Goal: Information Seeking & Learning: Learn about a topic

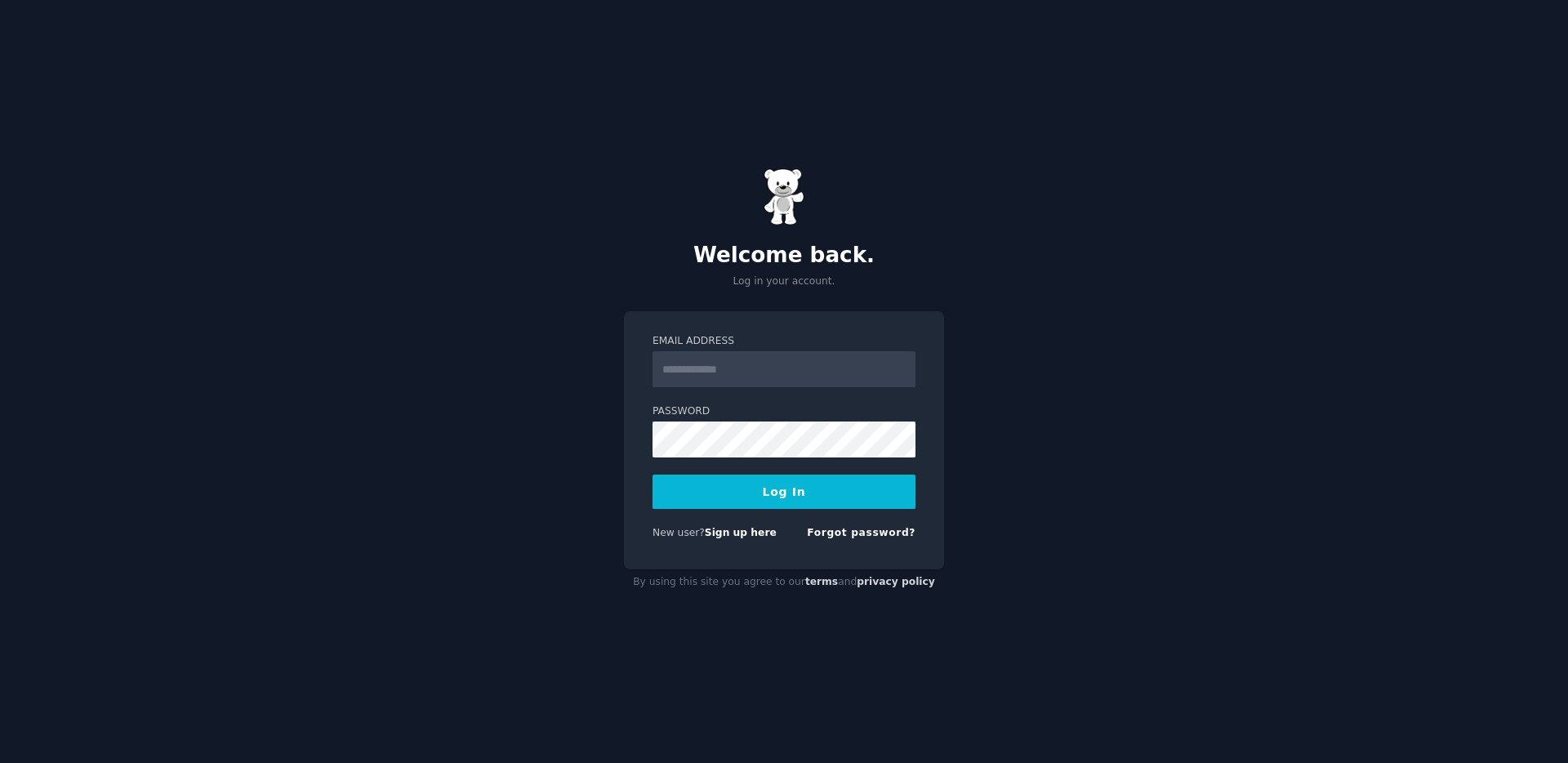
click at [772, 369] on input "Email Address" at bounding box center [784, 369] width 263 height 36
type input "**********"
click at [756, 496] on button "Log In" at bounding box center [784, 491] width 263 height 34
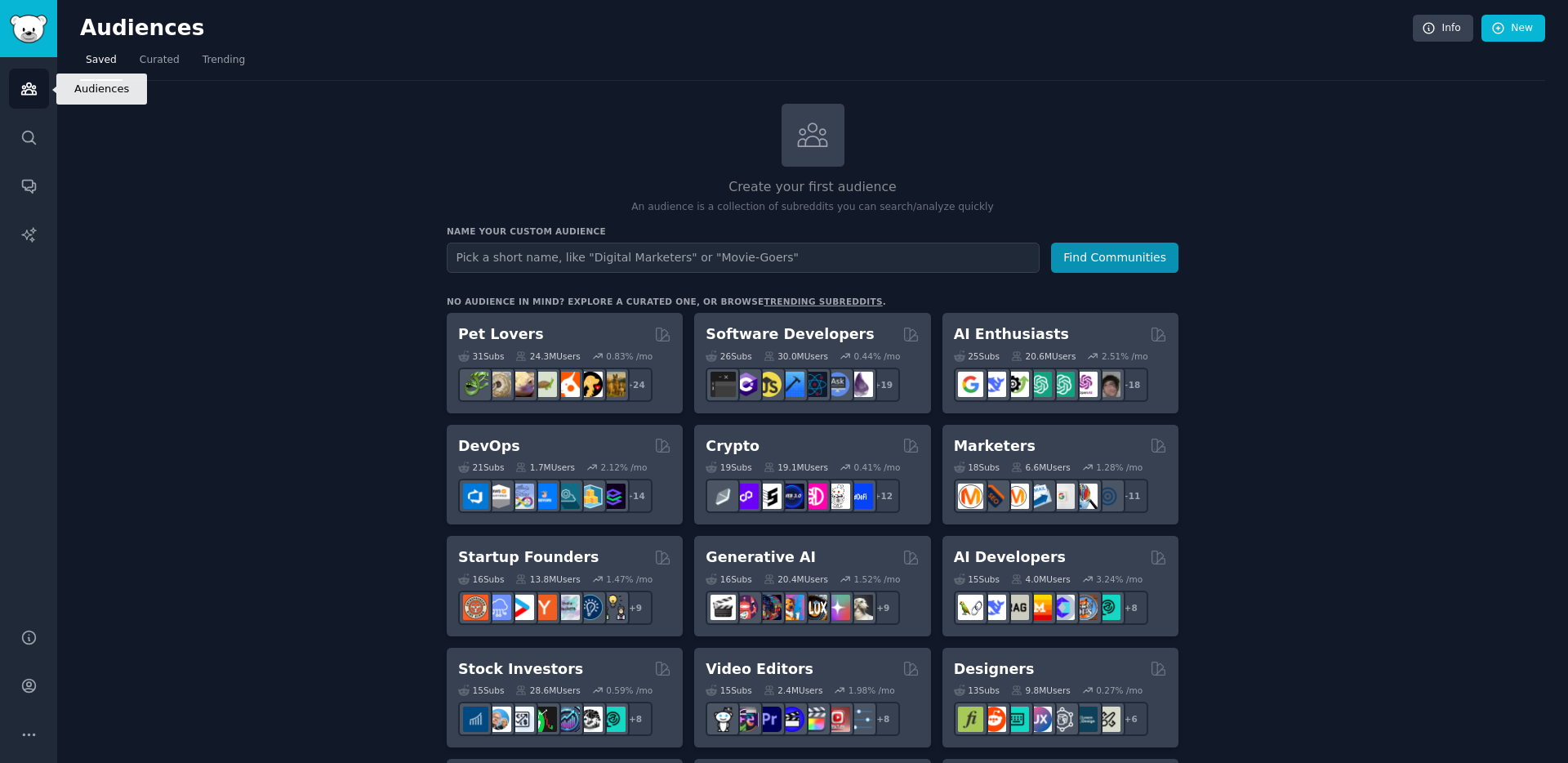
click at [21, 101] on link "Audiences" at bounding box center [29, 89] width 40 height 40
click at [80, 69] on link "Saved" at bounding box center [101, 64] width 43 height 34
click at [143, 48] on link "Curated" at bounding box center [159, 64] width 51 height 34
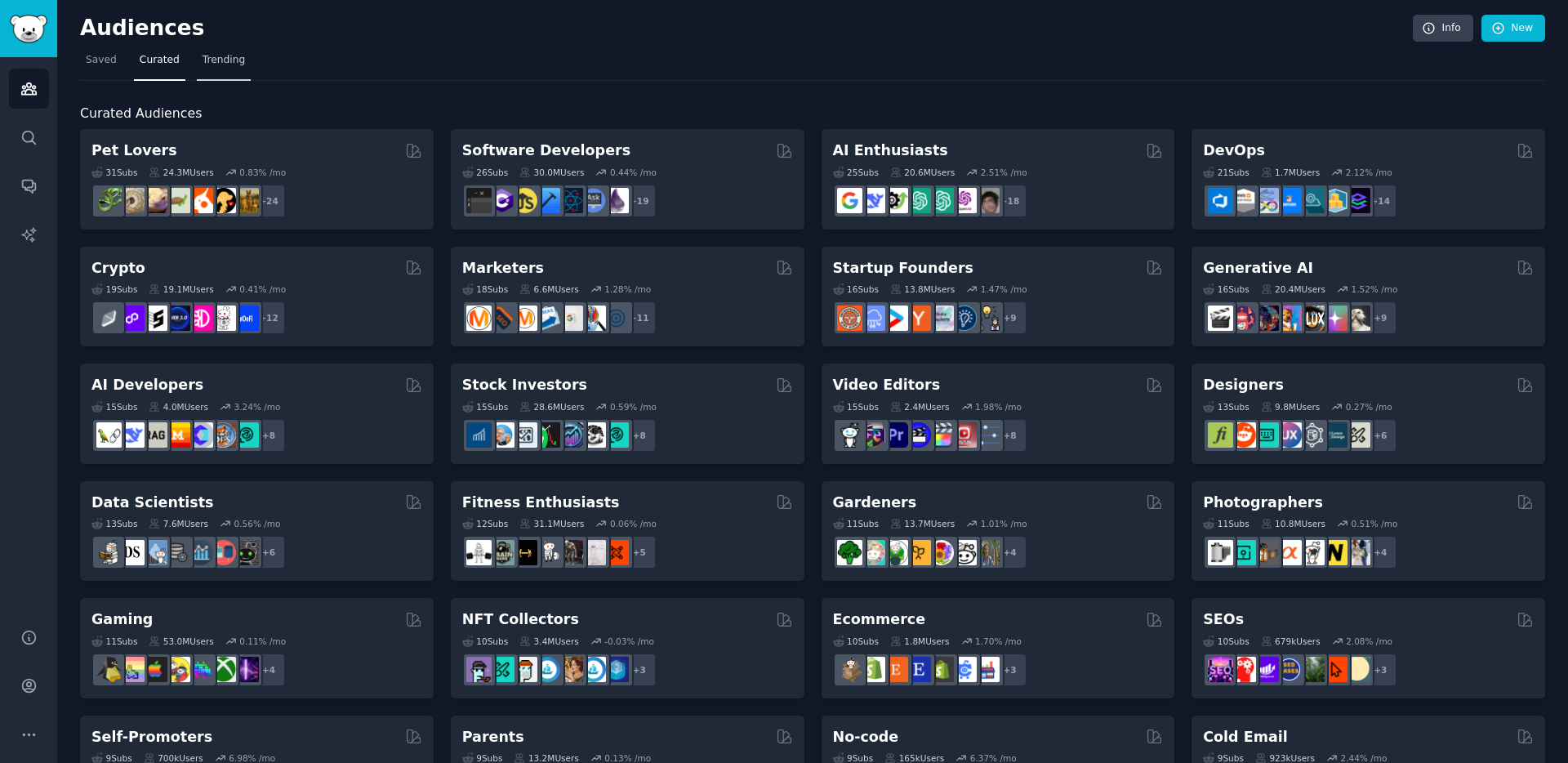
click at [223, 54] on span "Trending" at bounding box center [224, 60] width 43 height 15
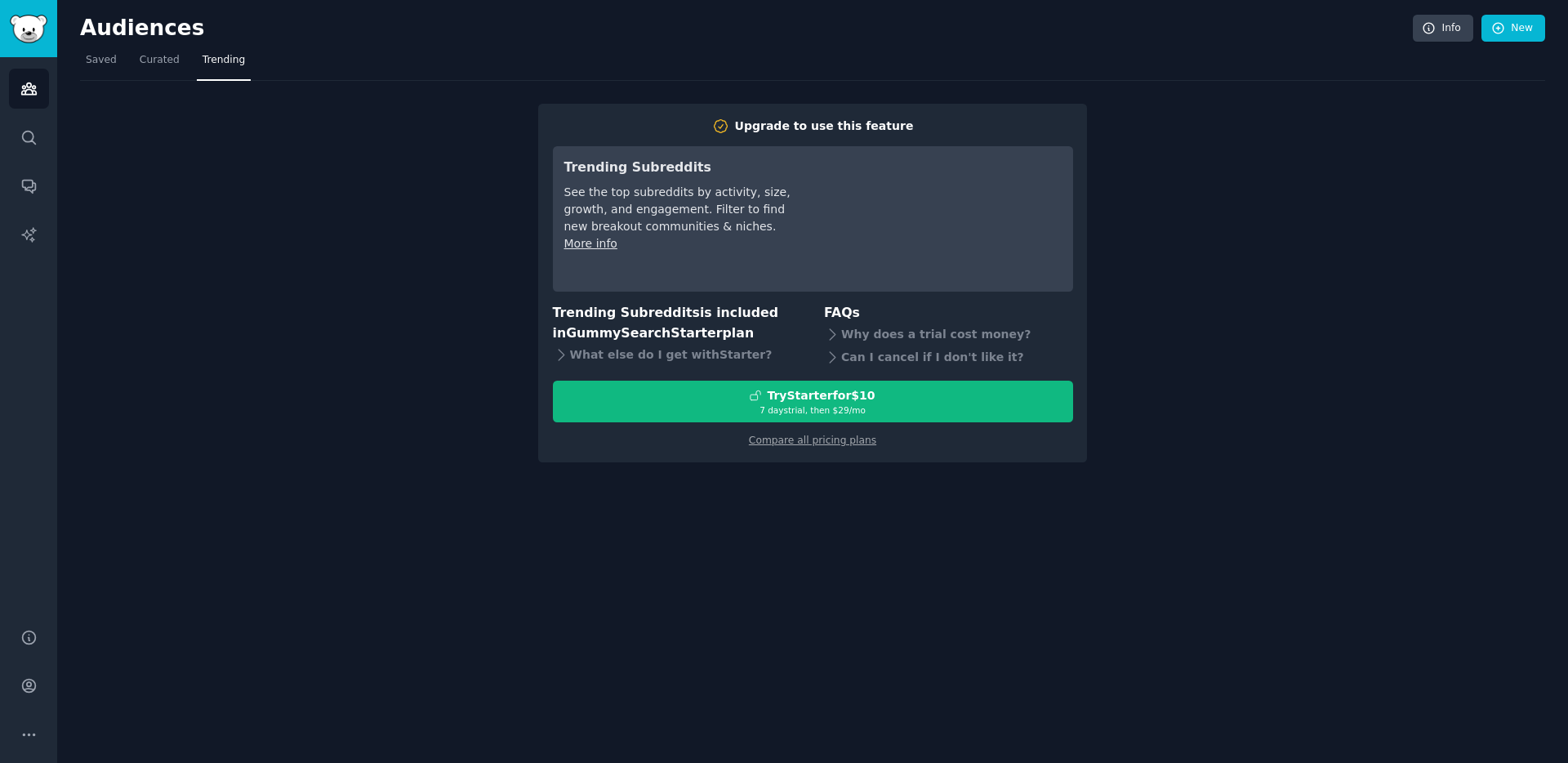
click at [271, 288] on div "Upgrade to use this feature Trending Subreddits See the top subreddits by activ…" at bounding box center [813, 271] width 1466 height 382
click at [22, 147] on link "Search" at bounding box center [29, 138] width 40 height 40
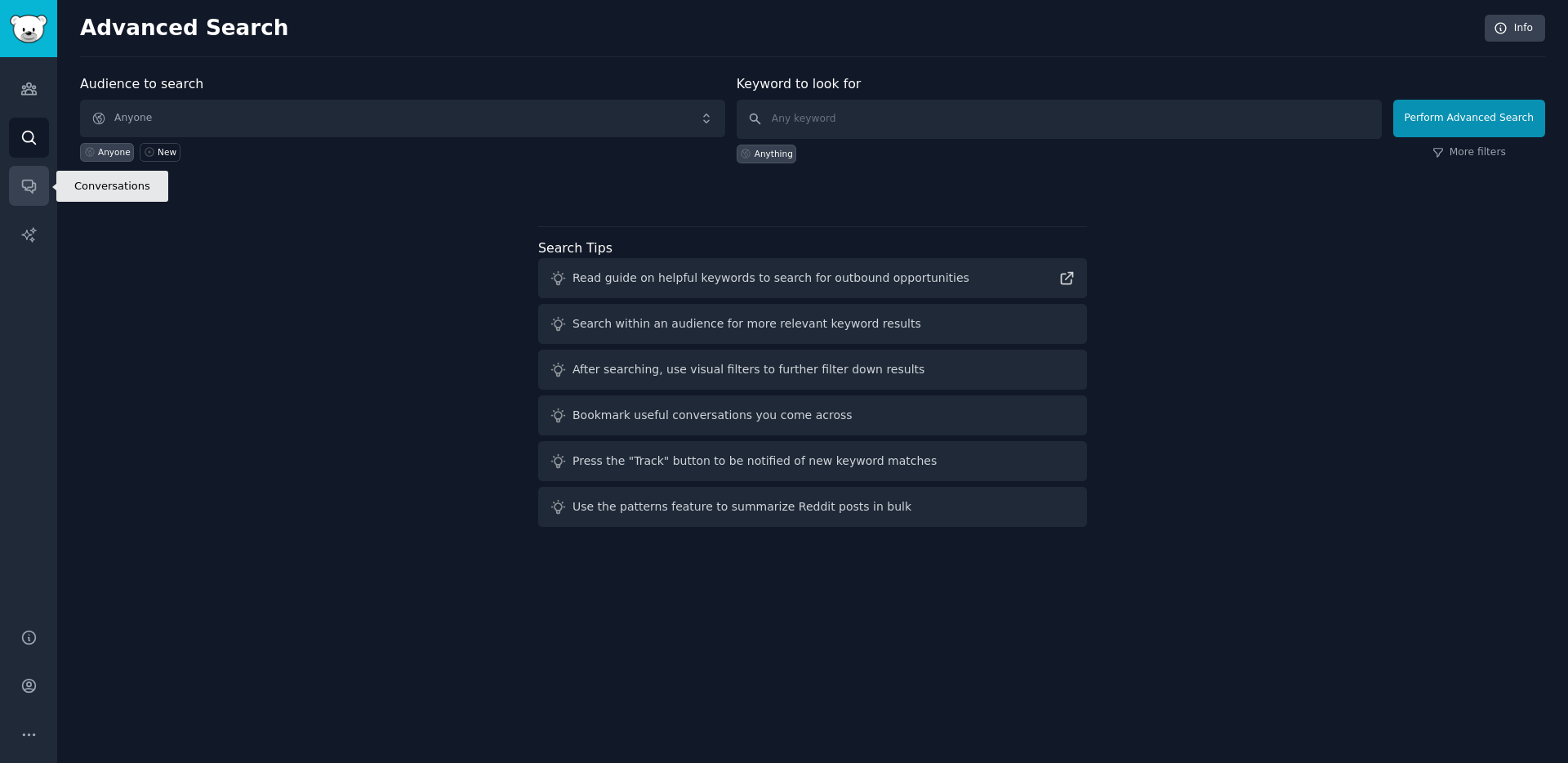
click at [34, 194] on icon "Sidebar" at bounding box center [29, 185] width 17 height 17
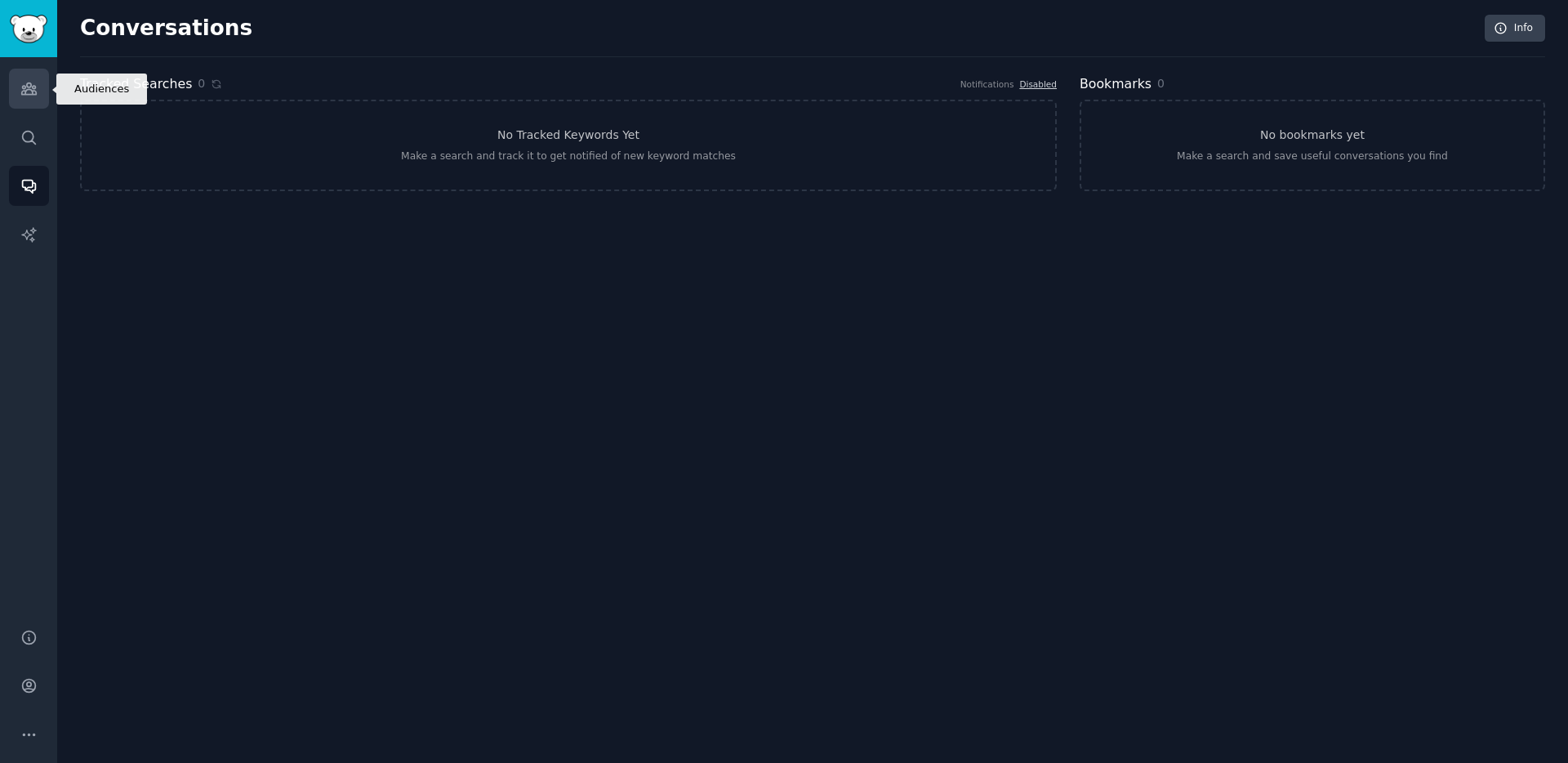
click at [18, 90] on link "Audiences" at bounding box center [29, 89] width 40 height 40
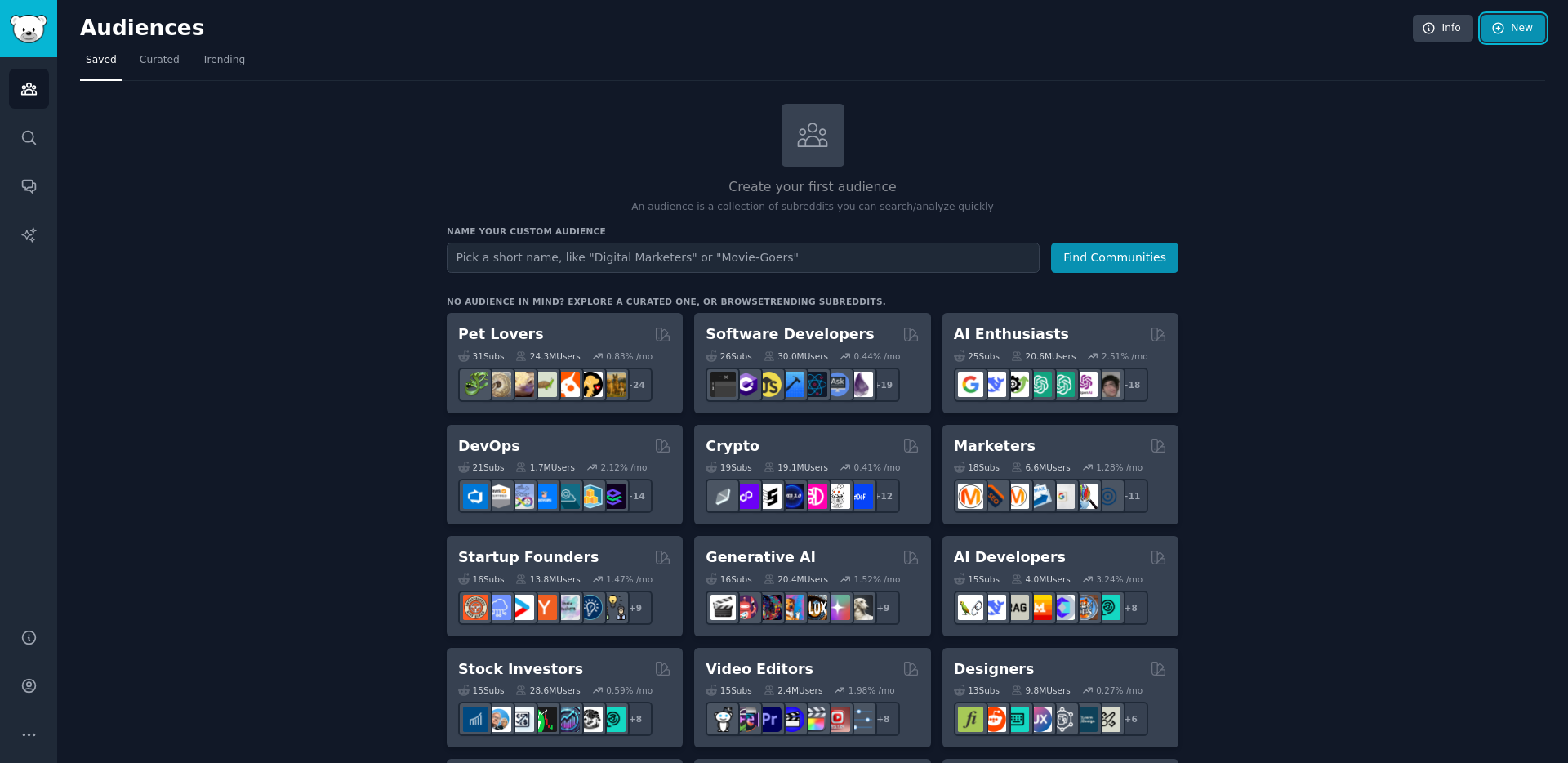
click at [1504, 32] on link "New" at bounding box center [1513, 29] width 64 height 28
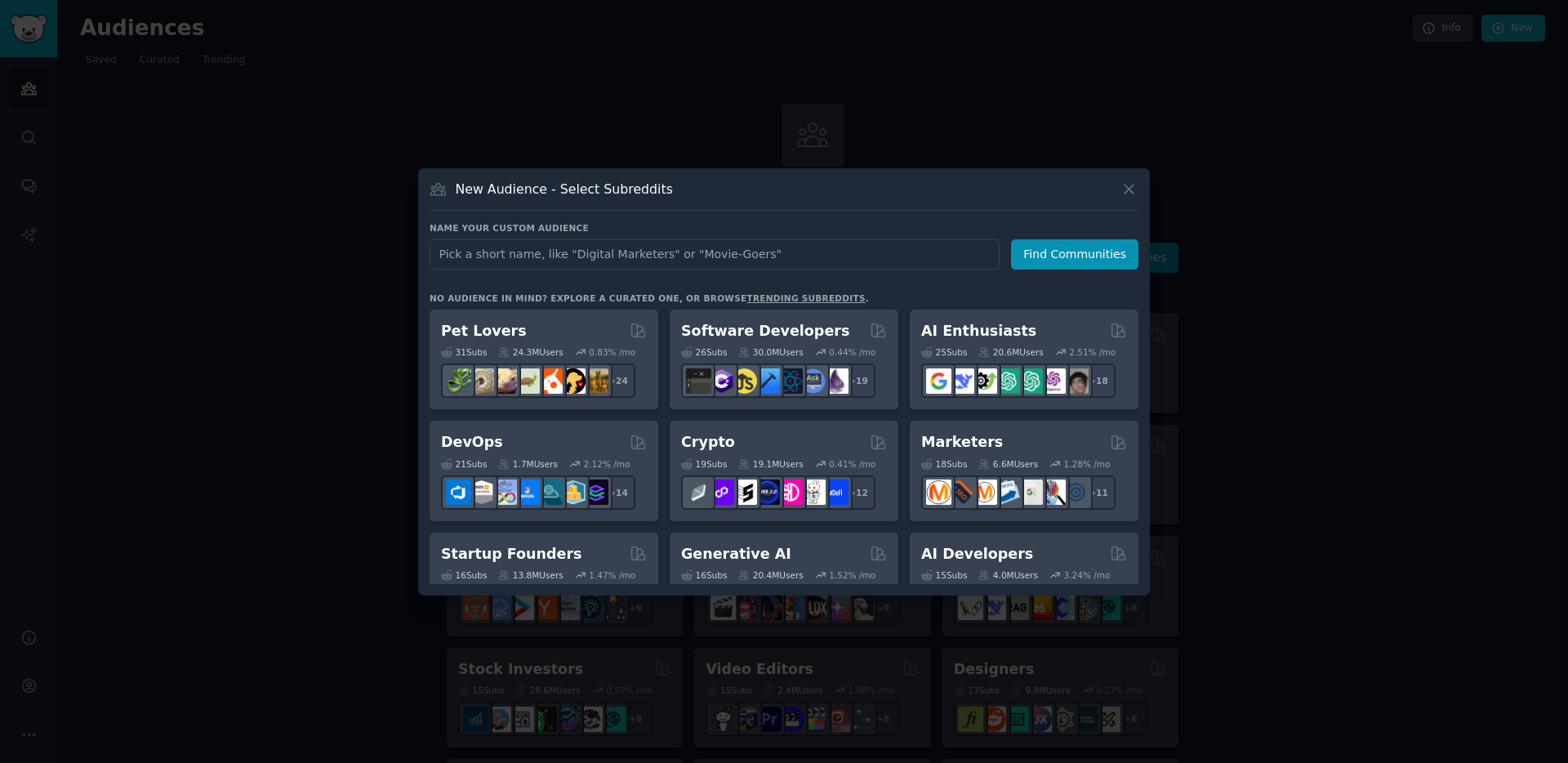
click at [760, 243] on input "text" at bounding box center [714, 254] width 570 height 30
click at [750, 256] on input "text" at bounding box center [714, 254] width 570 height 30
type input "condomínio"
click at [1050, 258] on button "Find Communities" at bounding box center [1075, 254] width 127 height 30
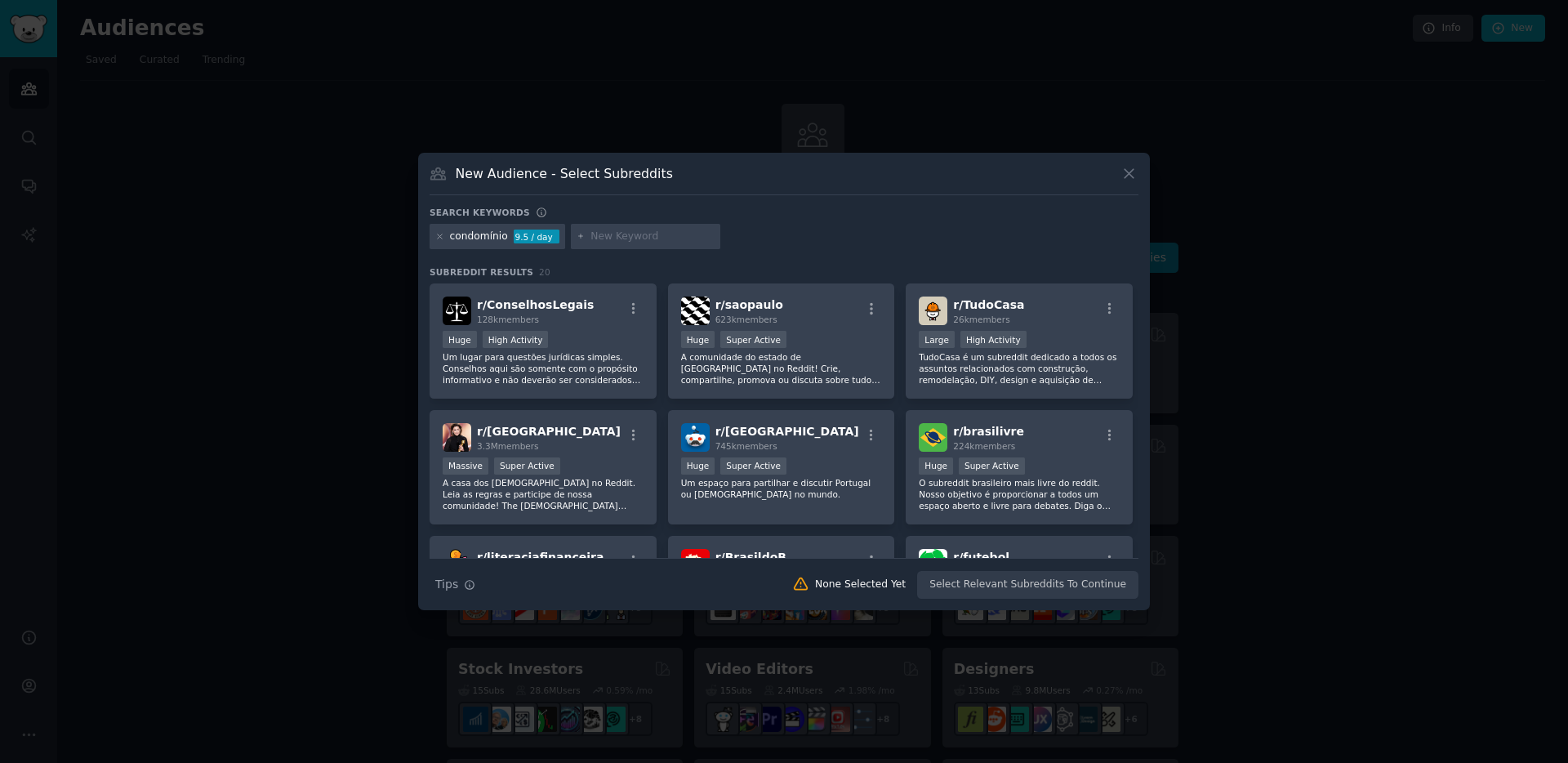
click at [434, 236] on div "condomínio 9.5 / day" at bounding box center [497, 236] width 136 height 26
click at [439, 236] on icon at bounding box center [439, 236] width 9 height 9
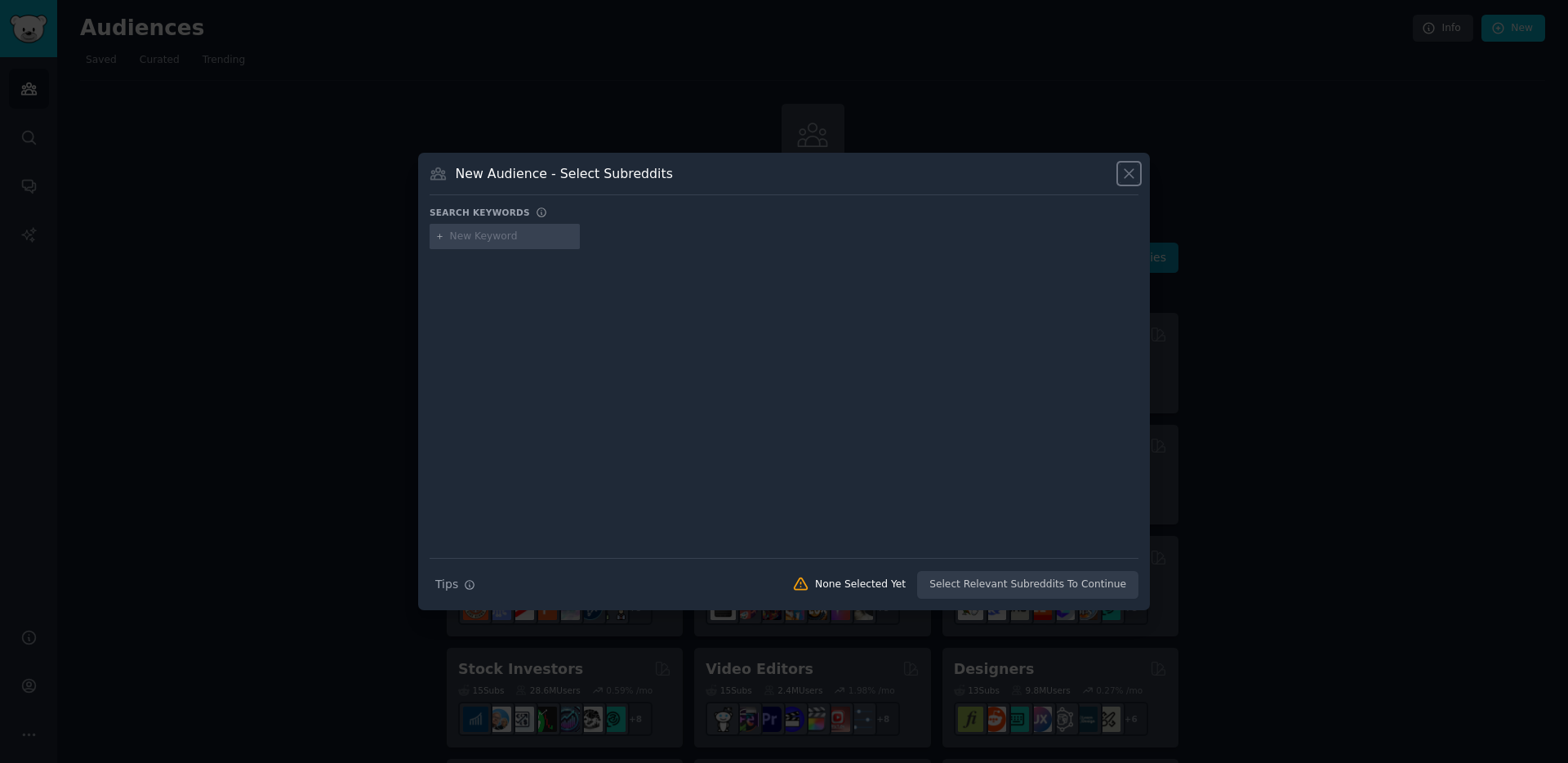
click at [1129, 175] on icon at bounding box center [1129, 174] width 17 height 17
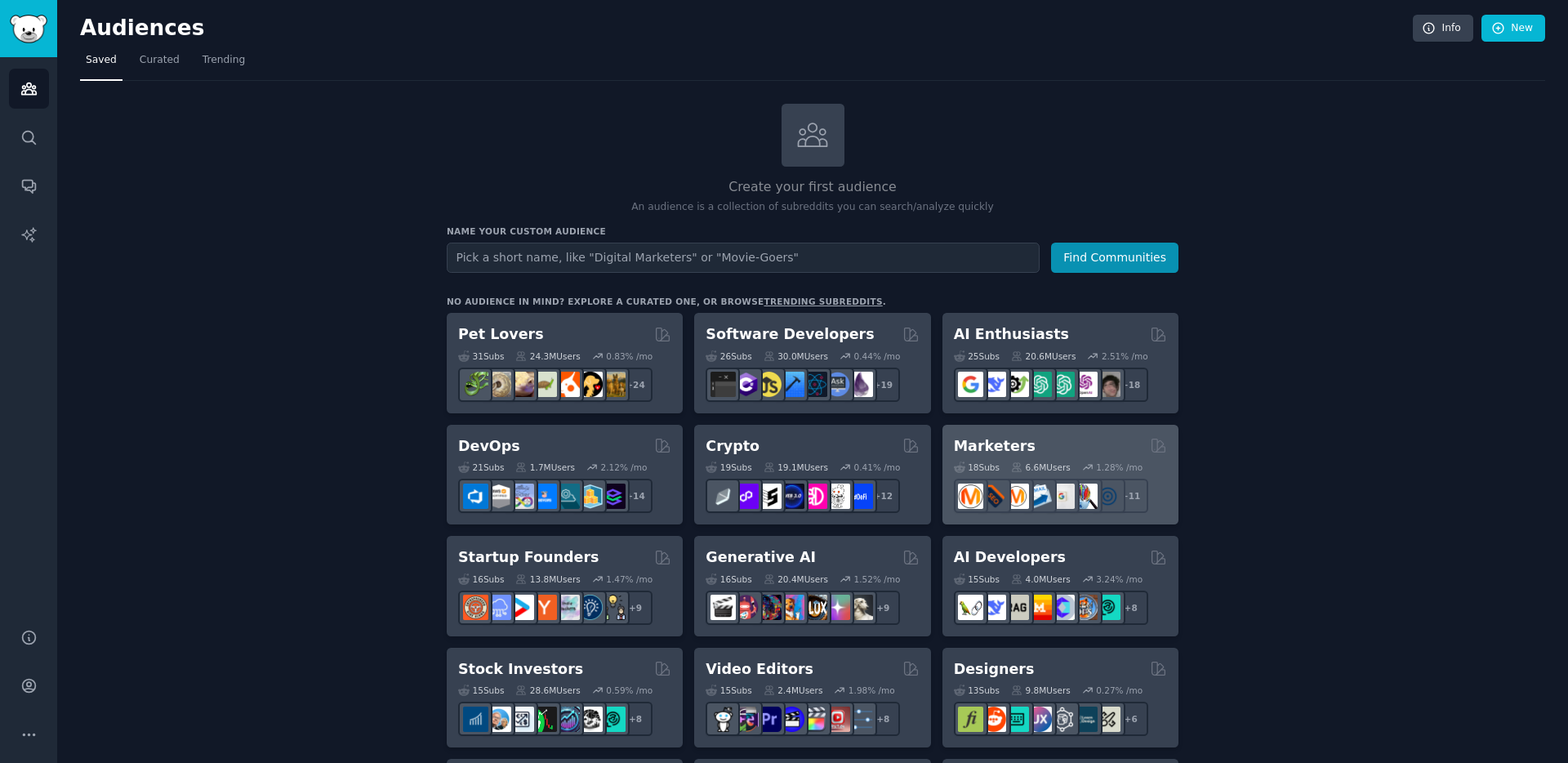
click at [1069, 442] on div "Marketers" at bounding box center [1061, 446] width 213 height 20
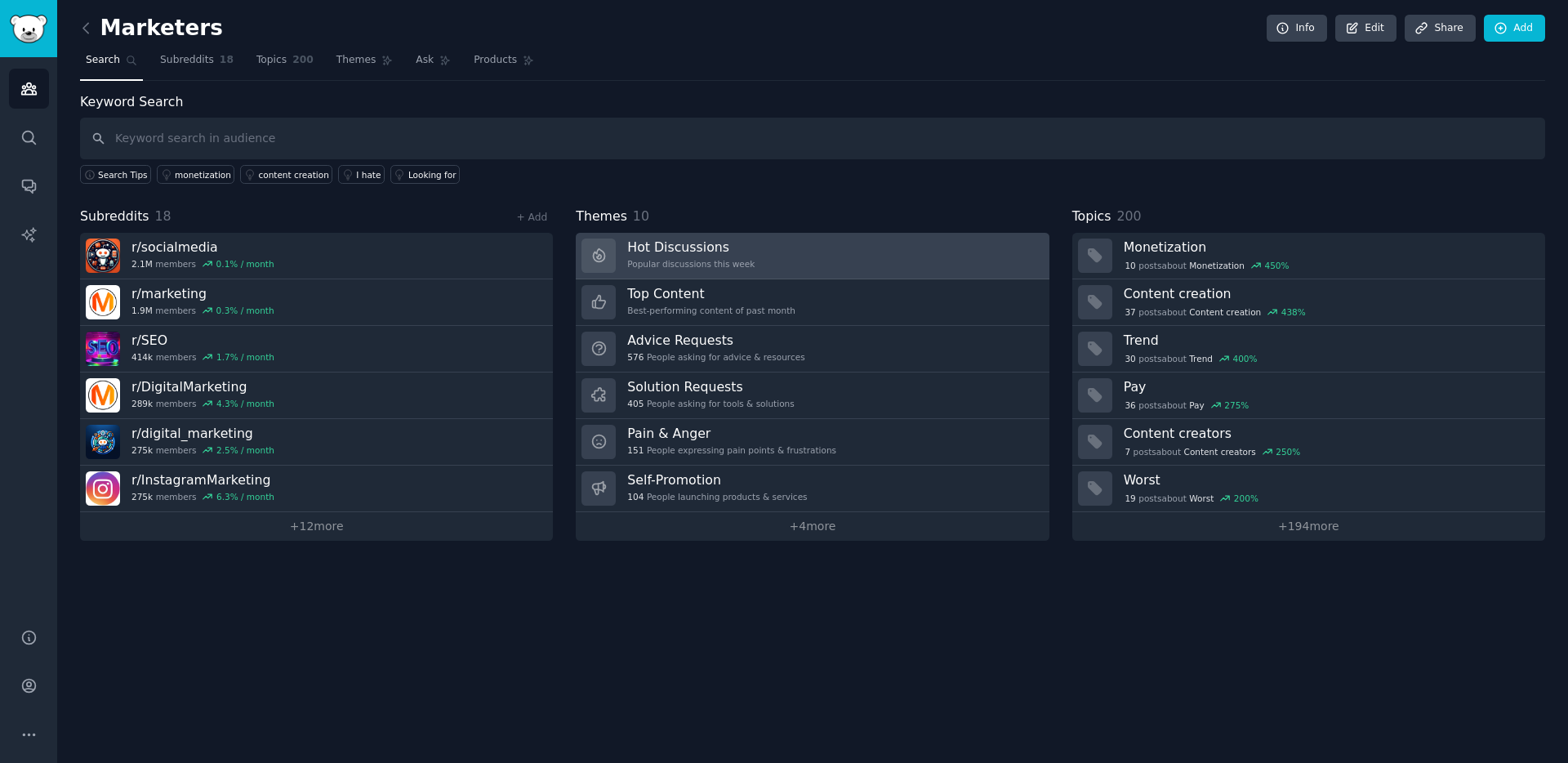
click at [856, 247] on link "Hot Discussions Popular discussions this week" at bounding box center [813, 257] width 473 height 47
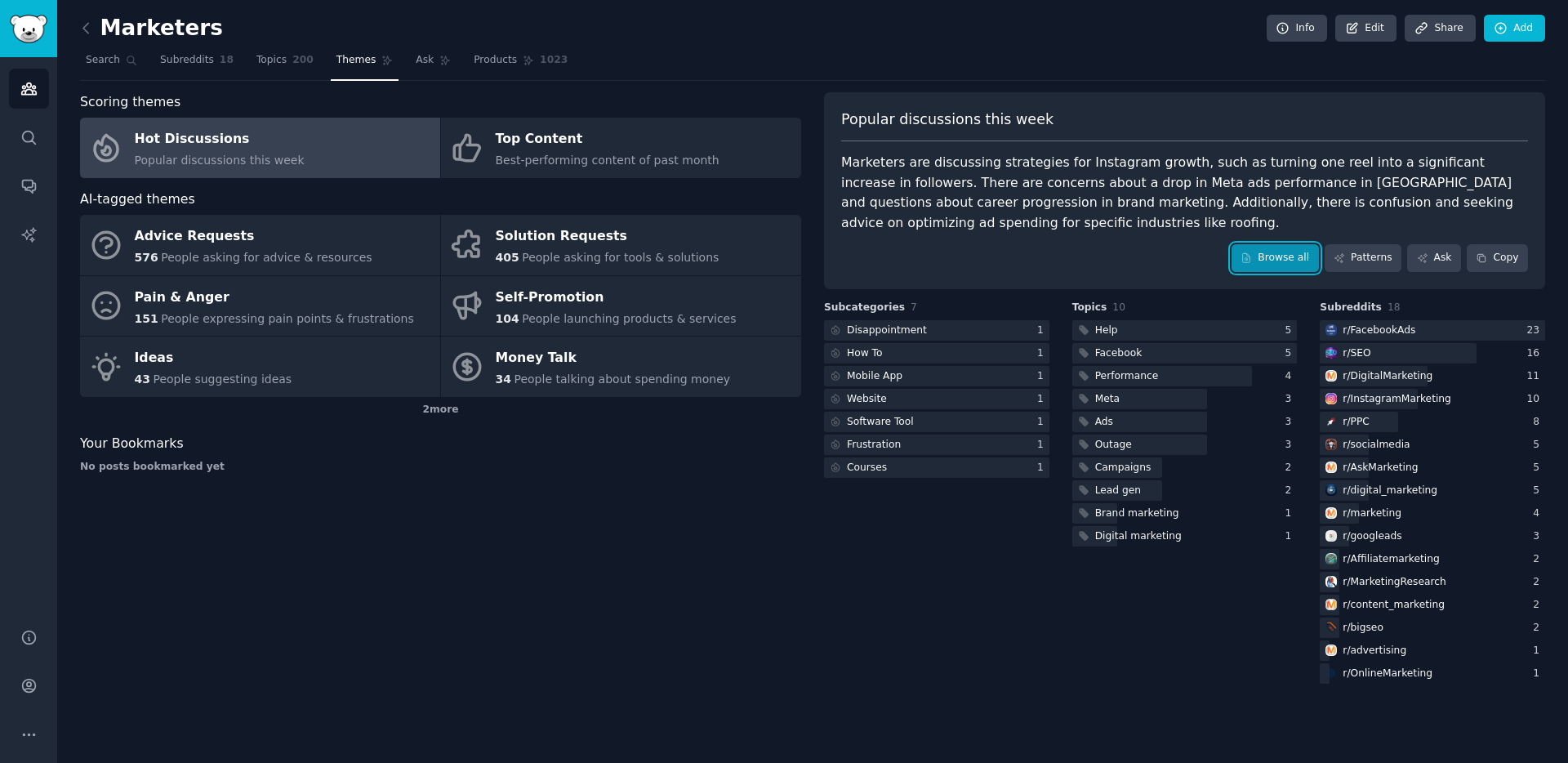
click at [1264, 260] on link "Browse all" at bounding box center [1275, 257] width 87 height 28
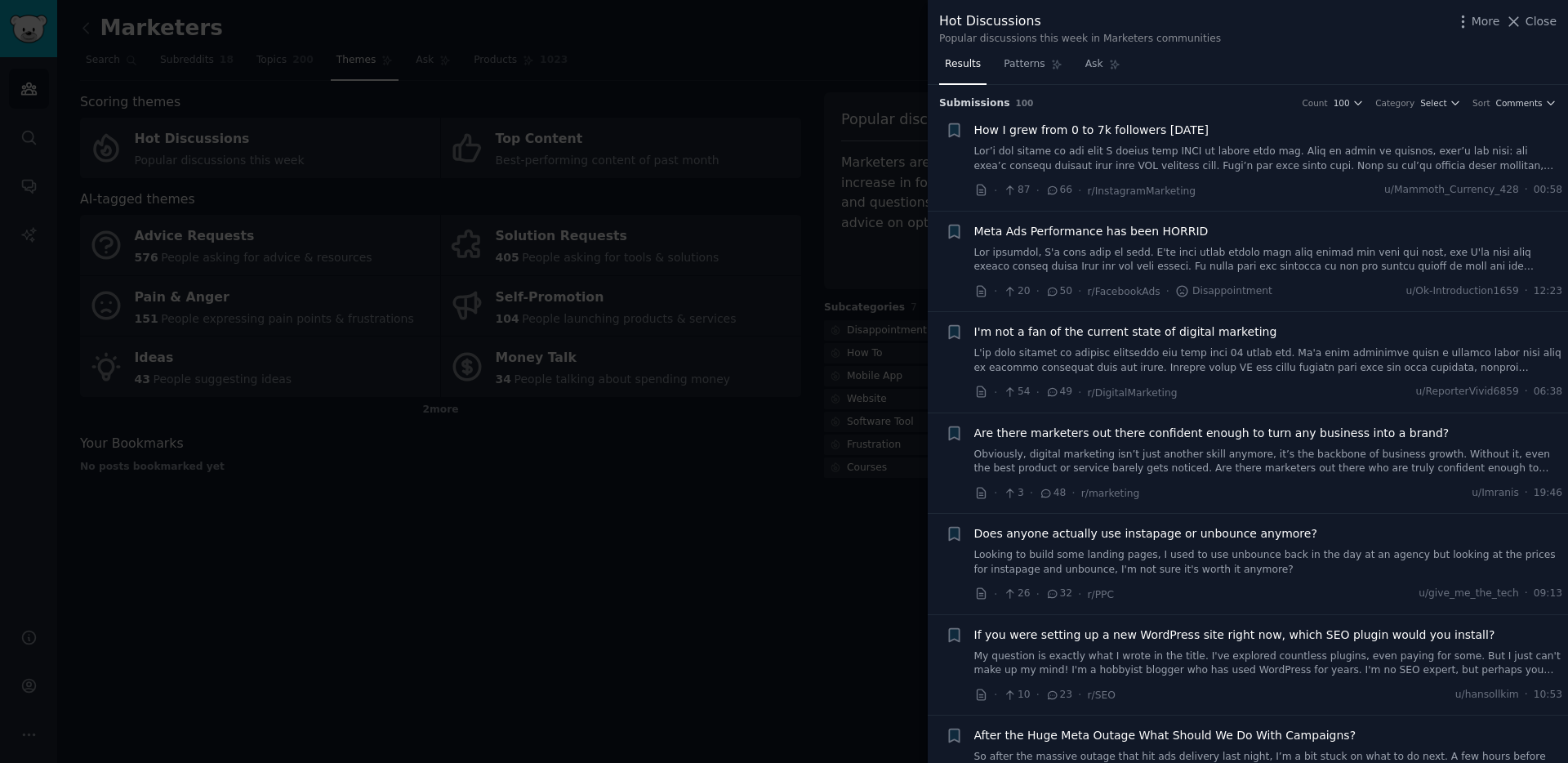
click at [1266, 168] on link at bounding box center [1269, 158] width 589 height 29
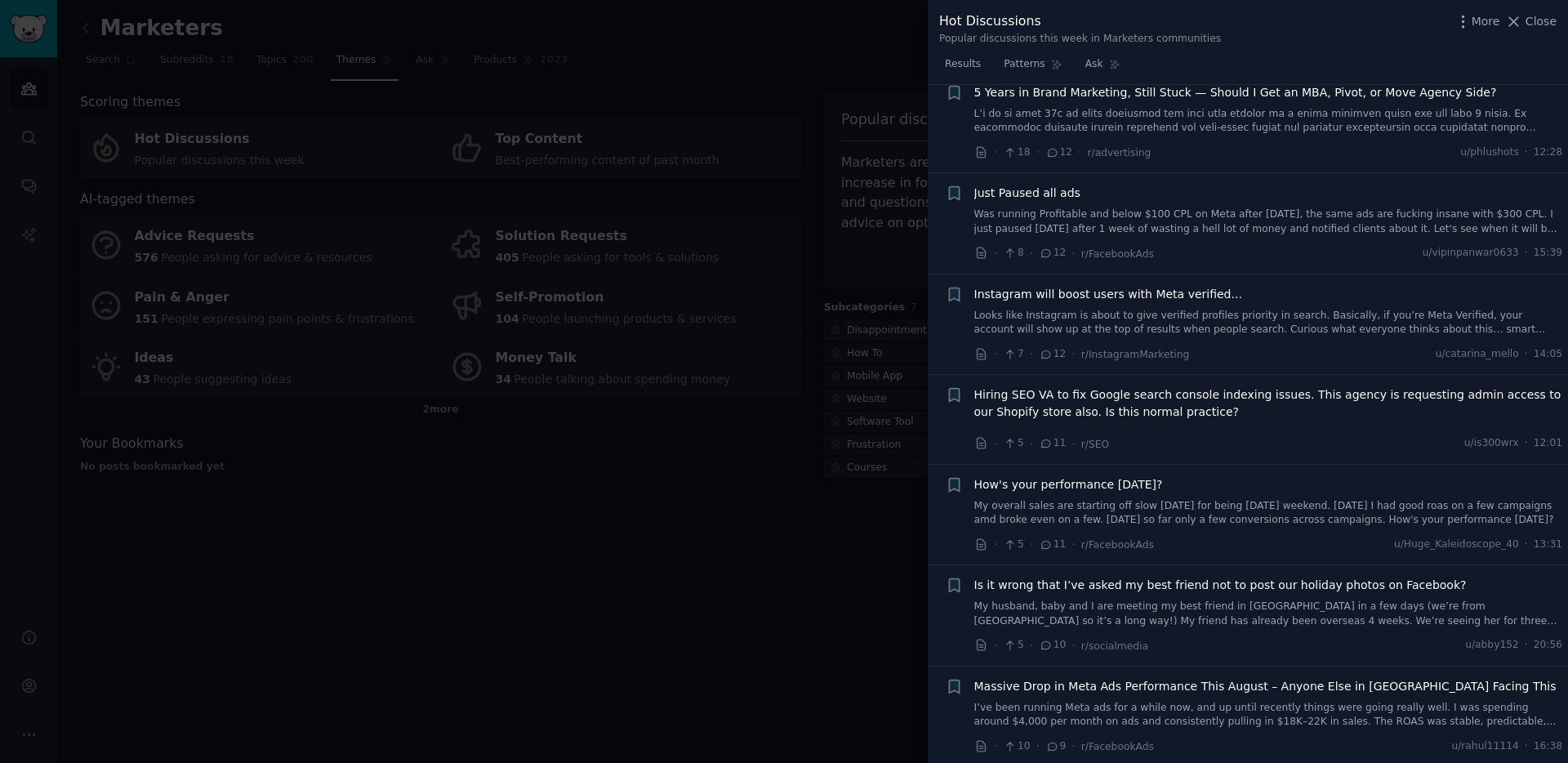
scroll to position [2395, 0]
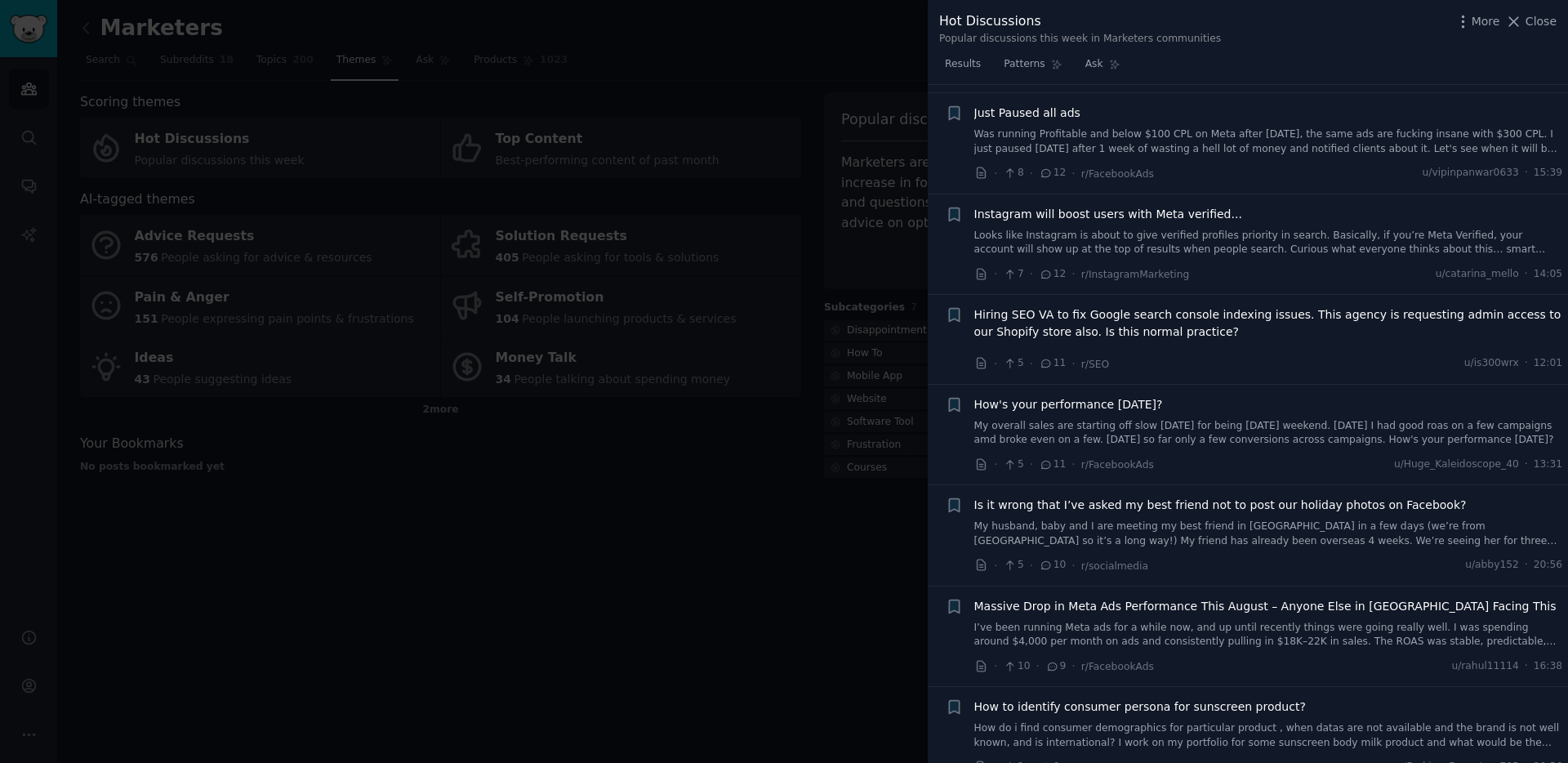
click at [804, 171] on div at bounding box center [784, 382] width 1568 height 763
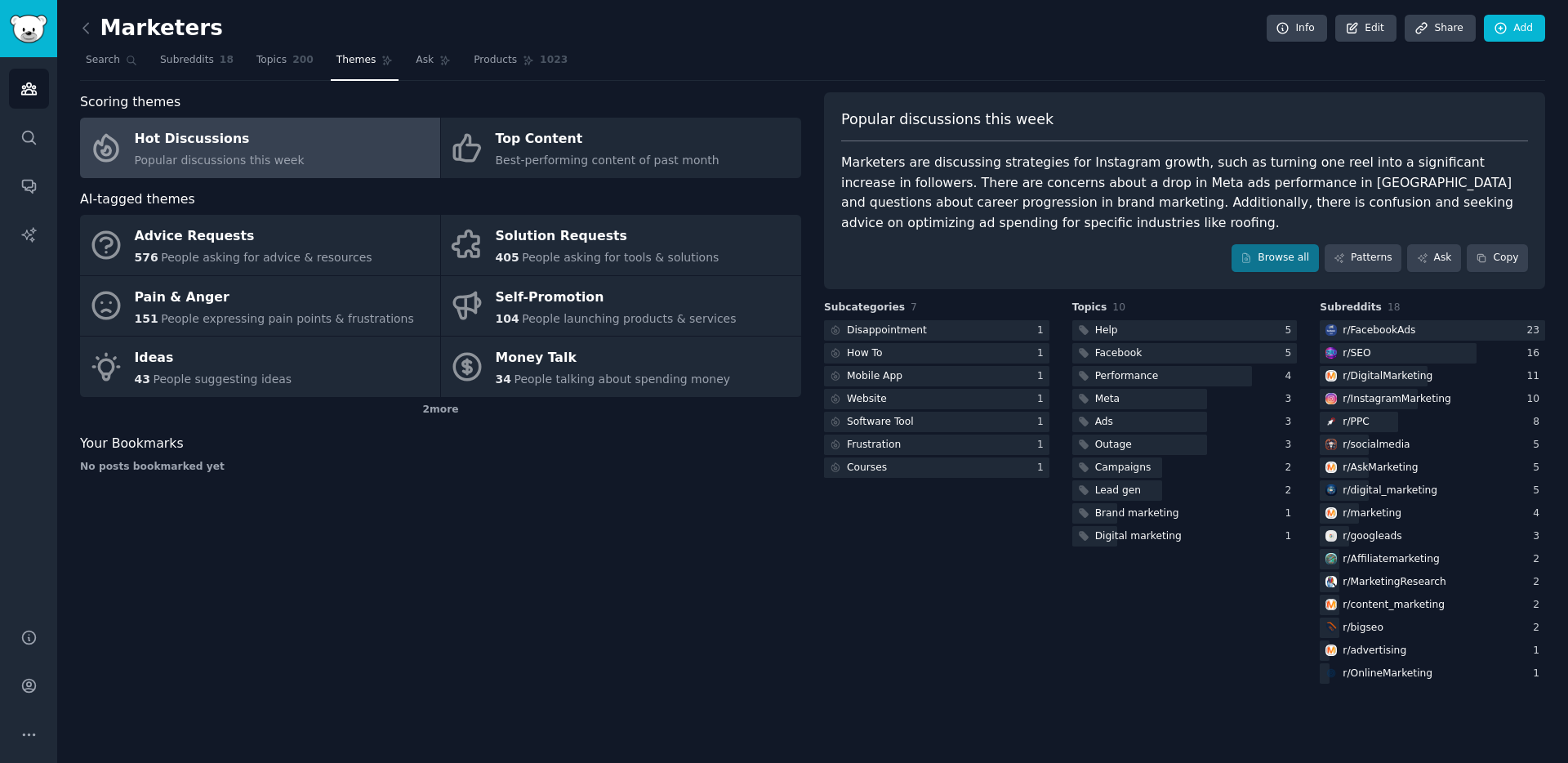
click at [345, 68] on link "Themes" at bounding box center [366, 64] width 69 height 34
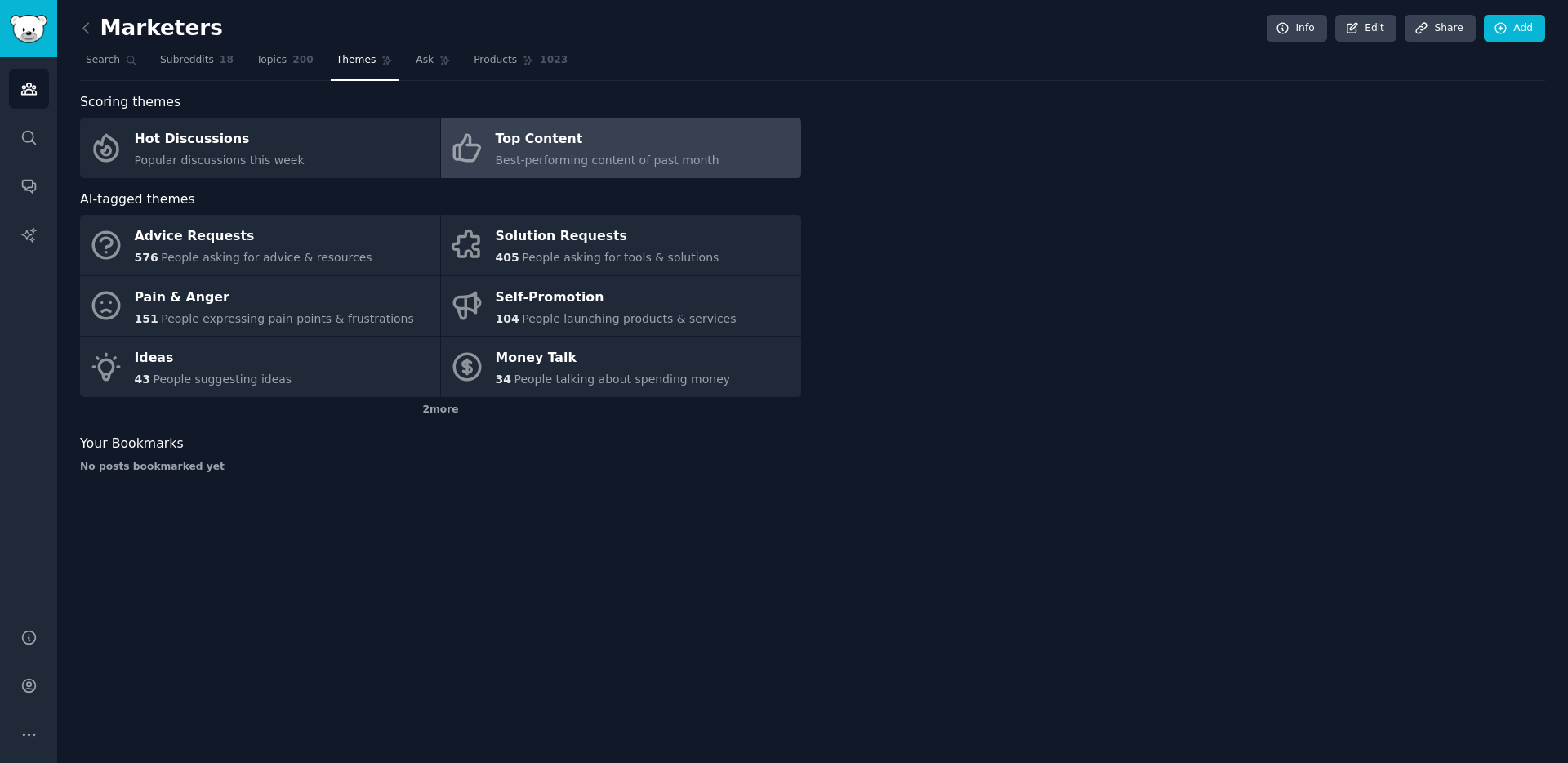
click at [511, 143] on div "Top Content" at bounding box center [607, 139] width 224 height 26
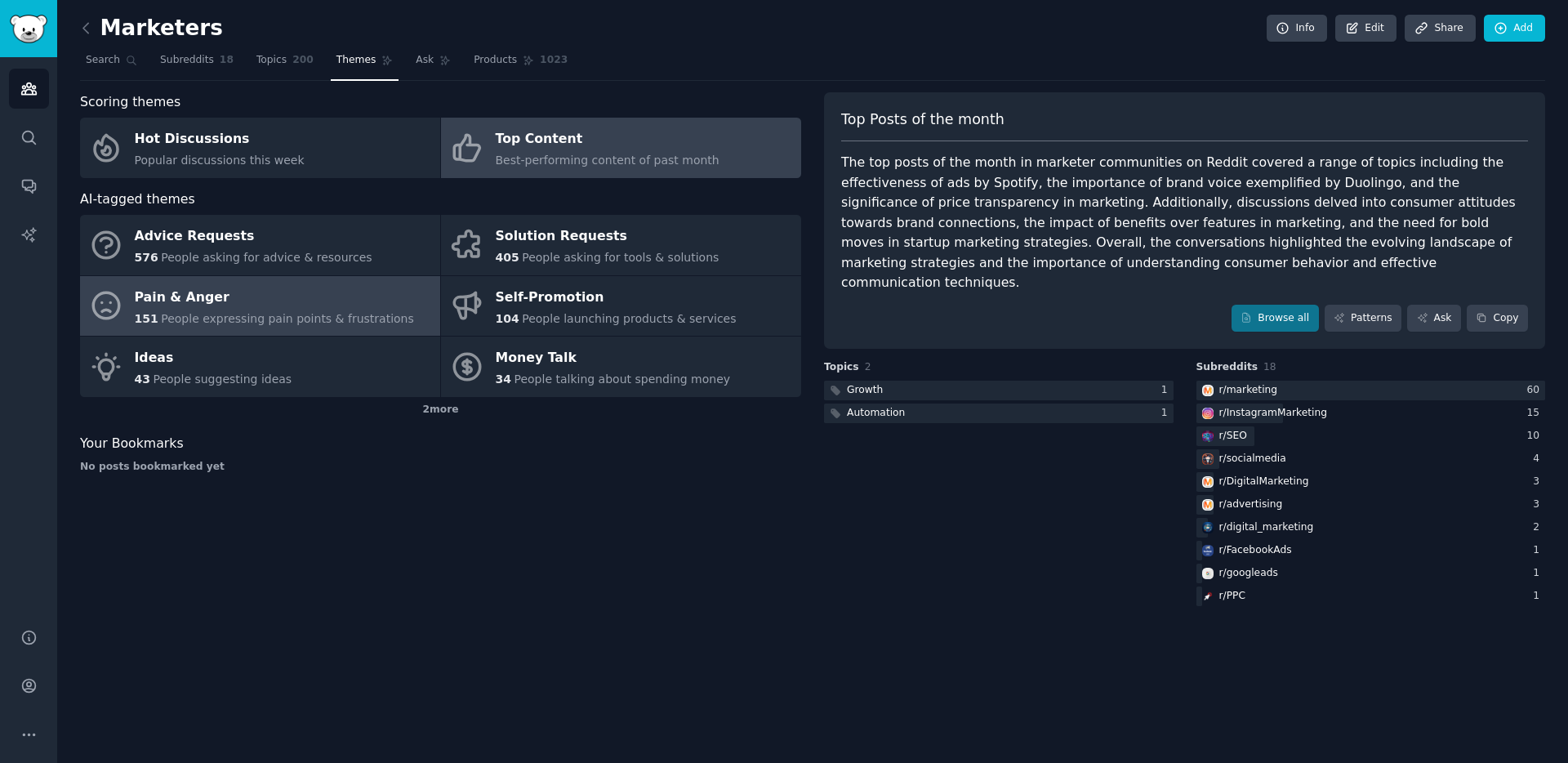
click at [261, 317] on span "People expressing pain points & frustrations" at bounding box center [288, 319] width 253 height 13
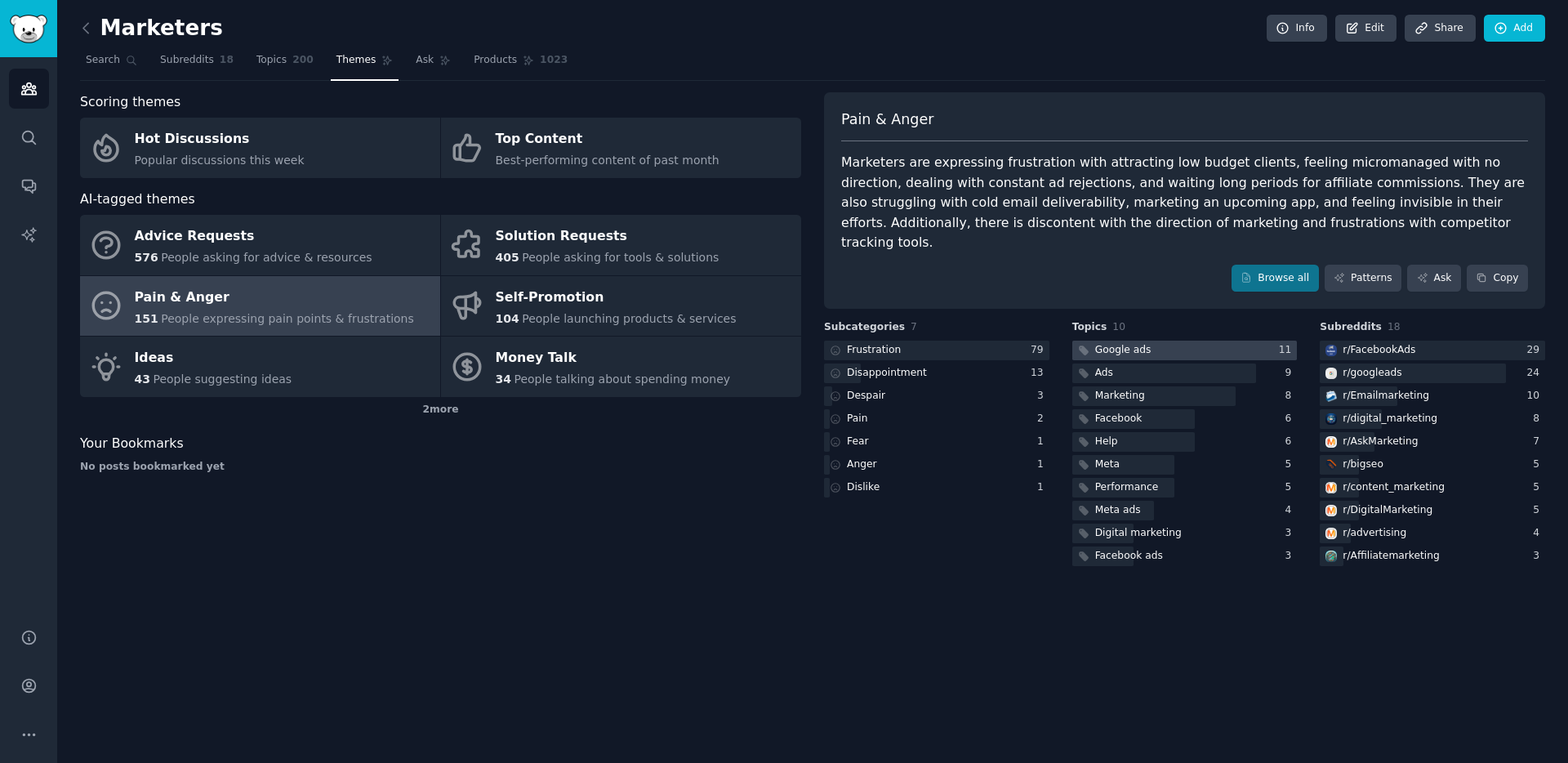
click at [1194, 340] on div at bounding box center [1185, 350] width 226 height 20
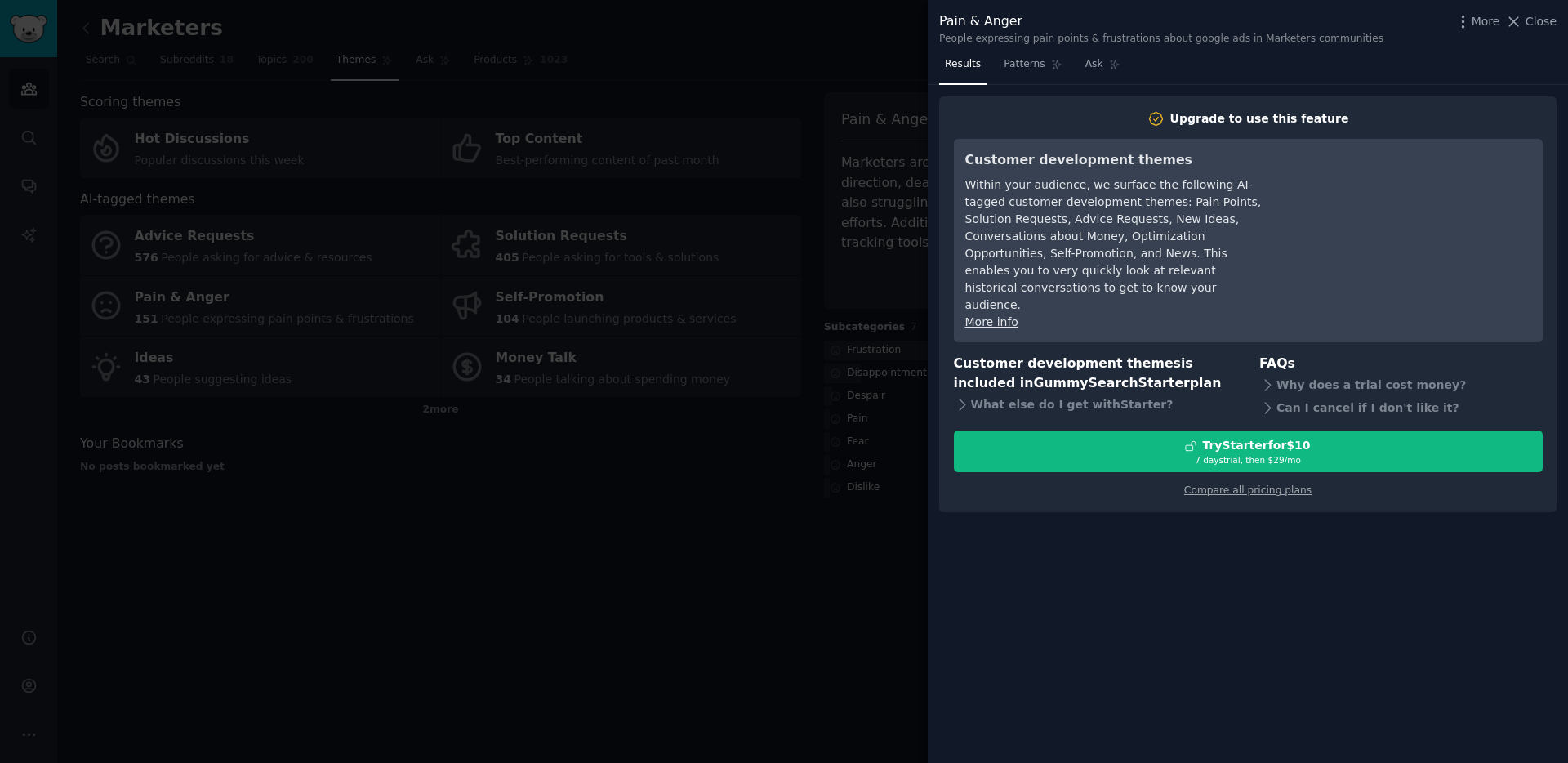
click at [827, 528] on div at bounding box center [784, 382] width 1568 height 763
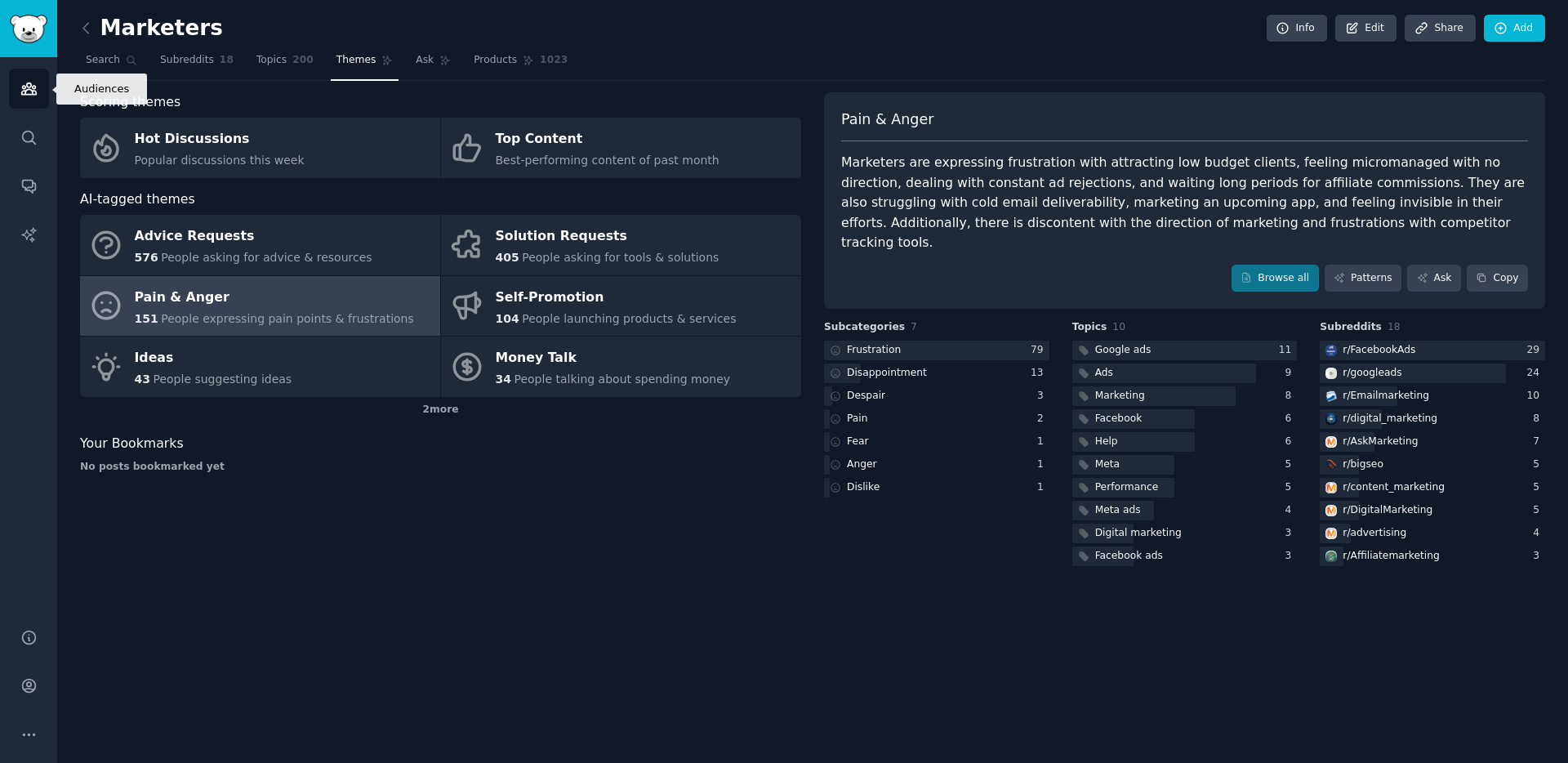
click at [21, 96] on icon "Sidebar" at bounding box center [29, 88] width 17 height 17
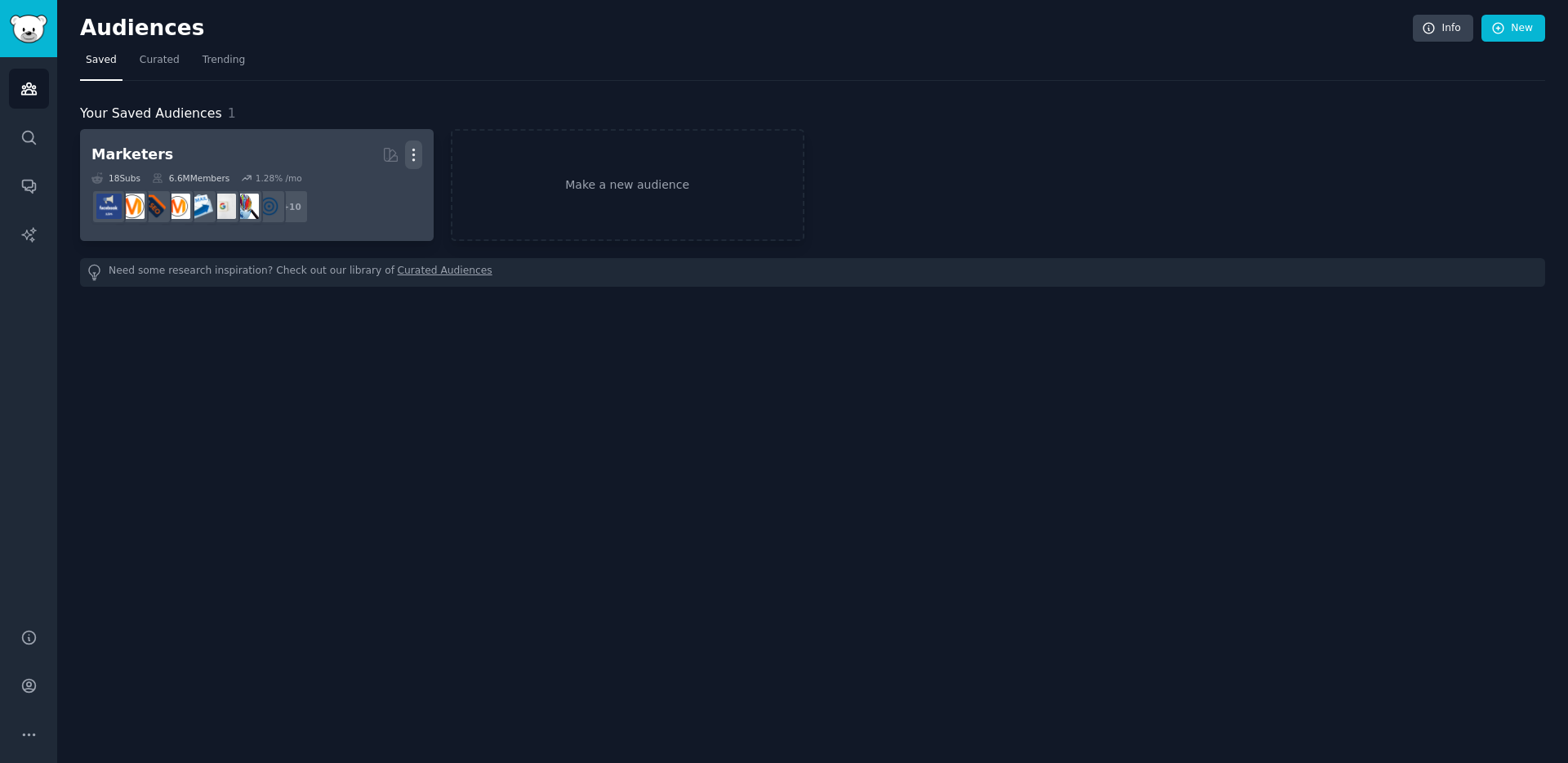
click at [407, 155] on icon "button" at bounding box center [413, 154] width 17 height 17
click at [363, 188] on p "Delete" at bounding box center [369, 189] width 38 height 17
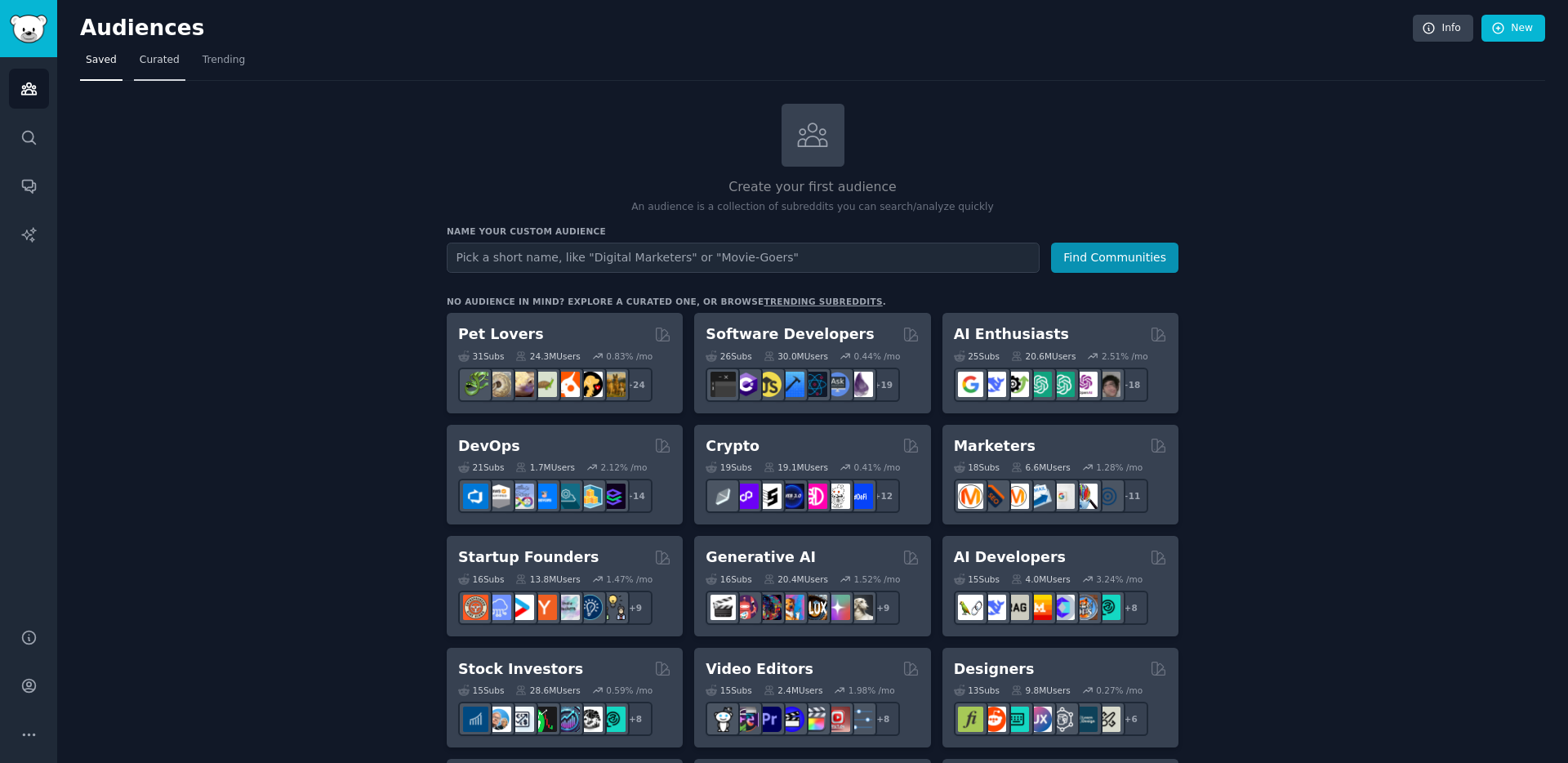
click at [140, 70] on link "Curated" at bounding box center [159, 64] width 51 height 34
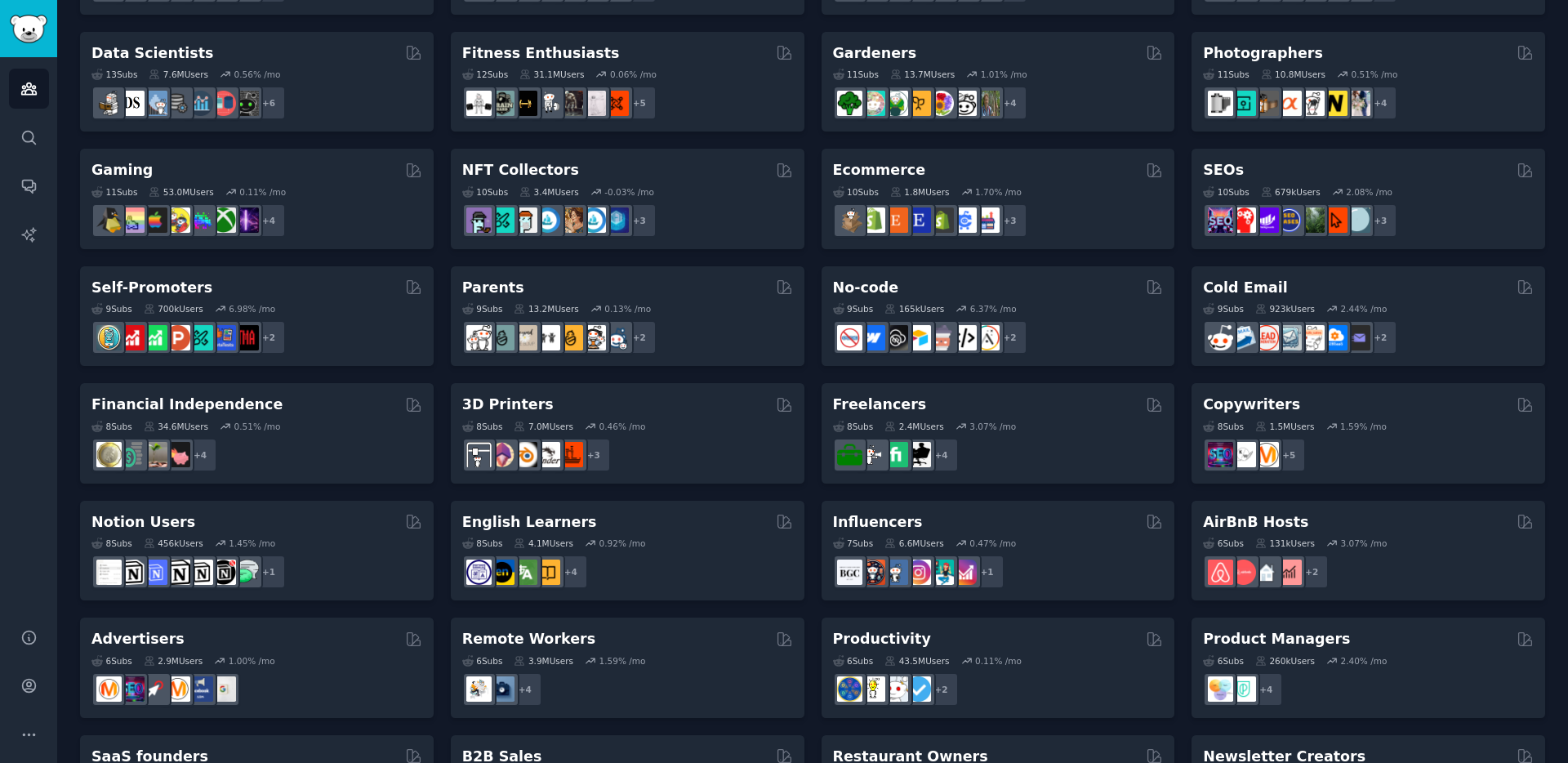
scroll to position [544, 0]
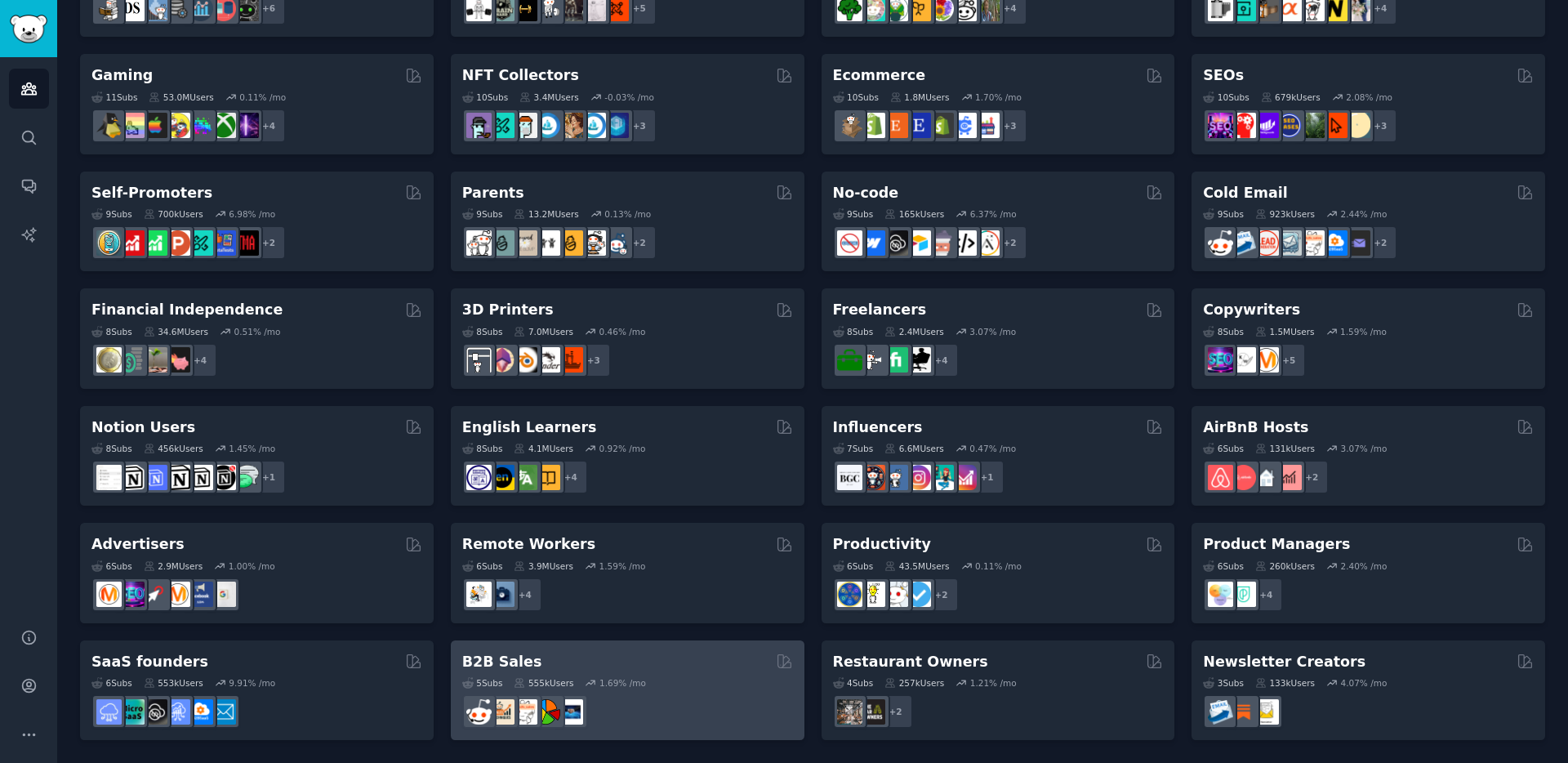
click at [656, 665] on div "B2B Sales" at bounding box center [627, 662] width 331 height 20
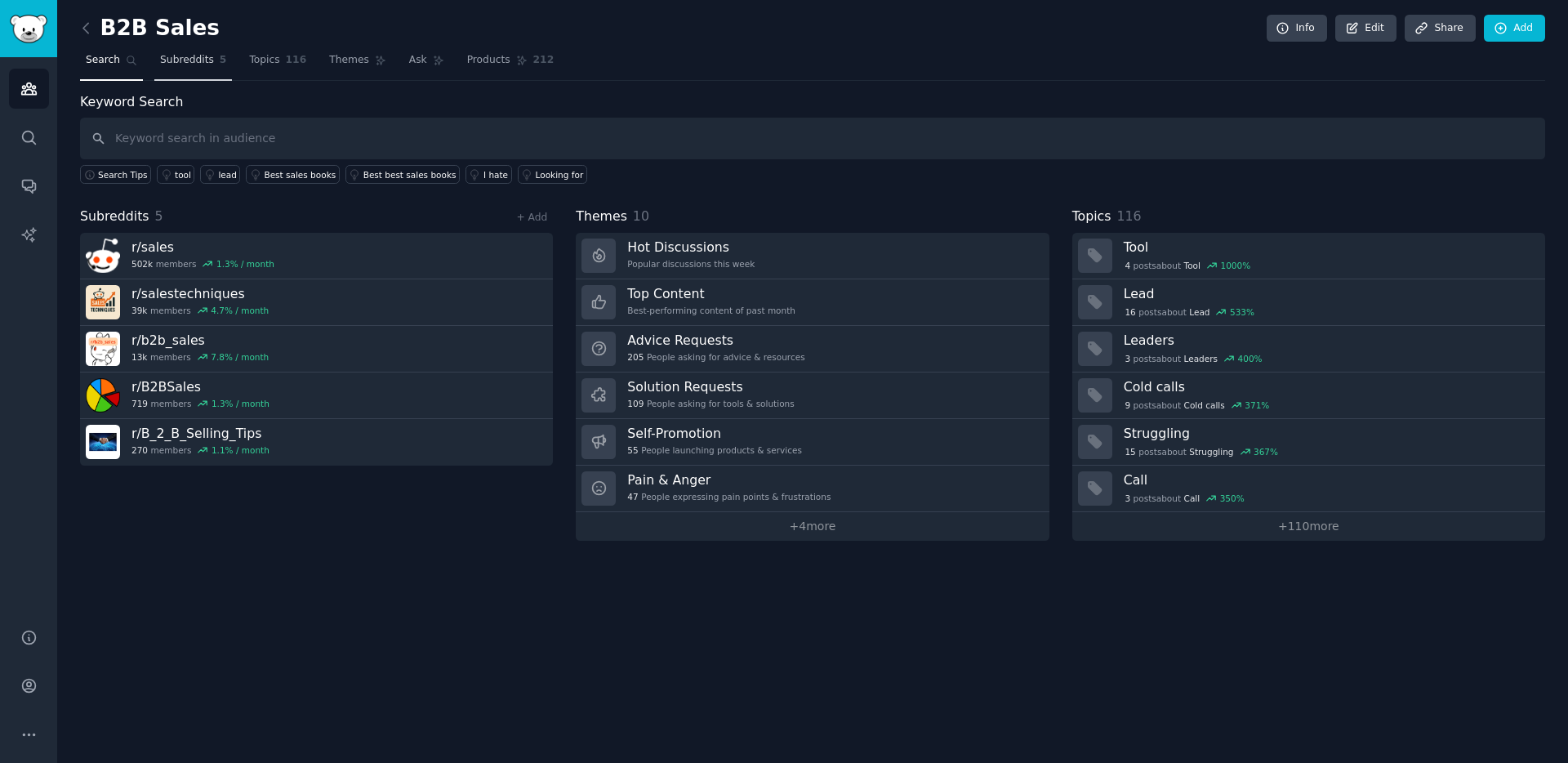
click at [189, 61] on span "Subreddits" at bounding box center [187, 60] width 54 height 15
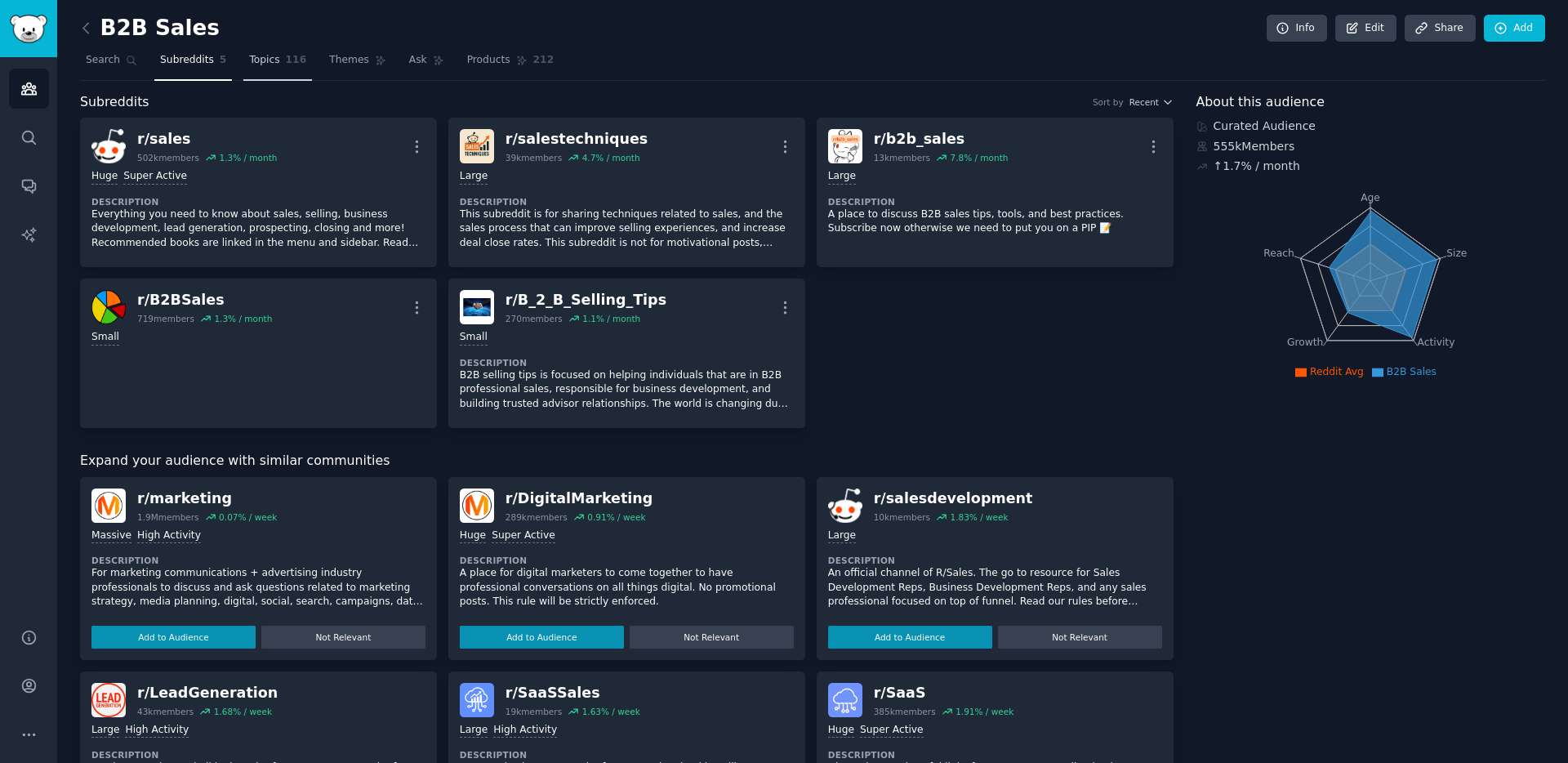
click at [260, 50] on link "Topics 116" at bounding box center [278, 64] width 69 height 34
click at [268, 65] on span "Topics" at bounding box center [264, 60] width 30 height 15
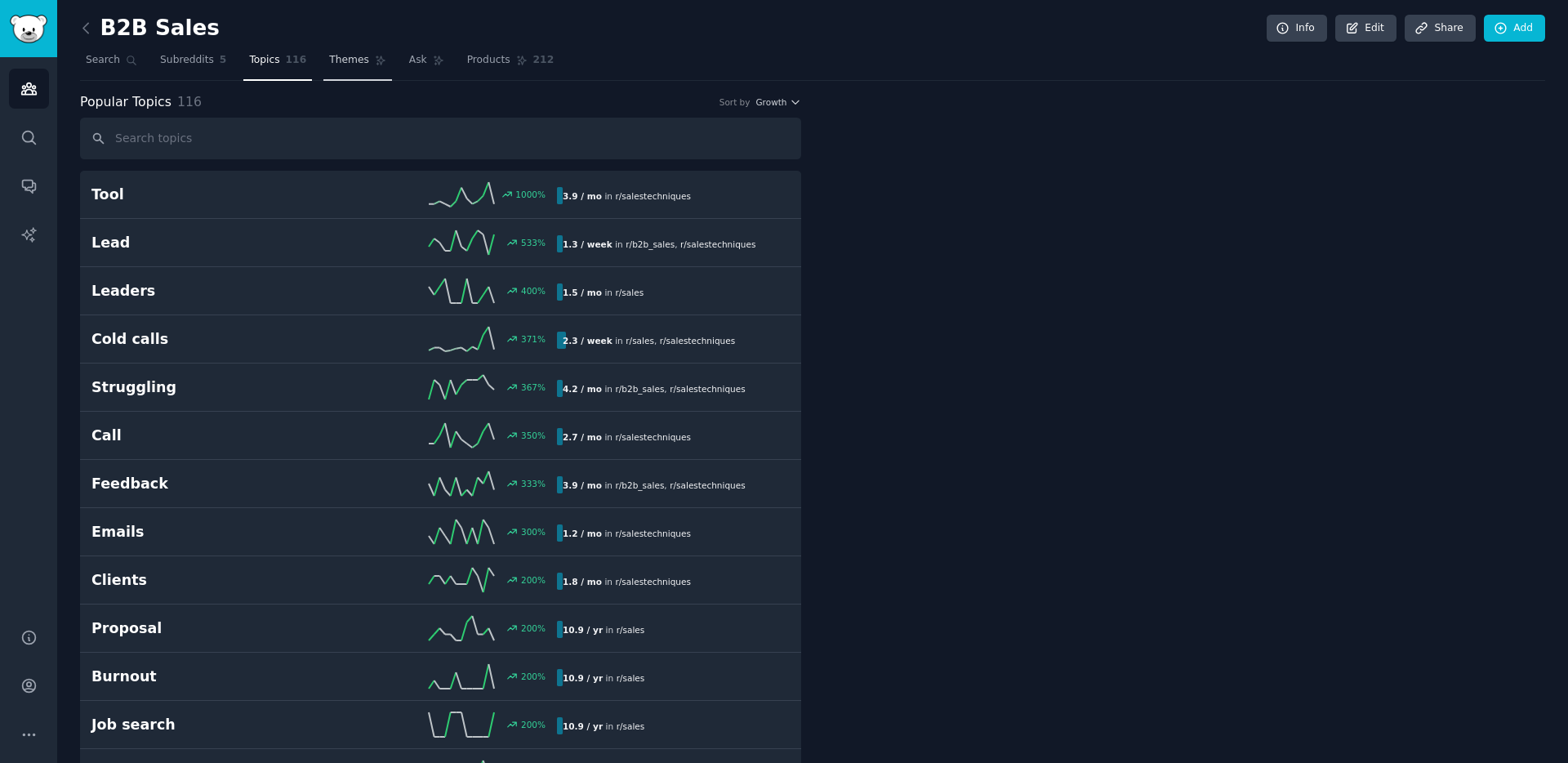
click at [334, 67] on link "Themes" at bounding box center [358, 64] width 69 height 34
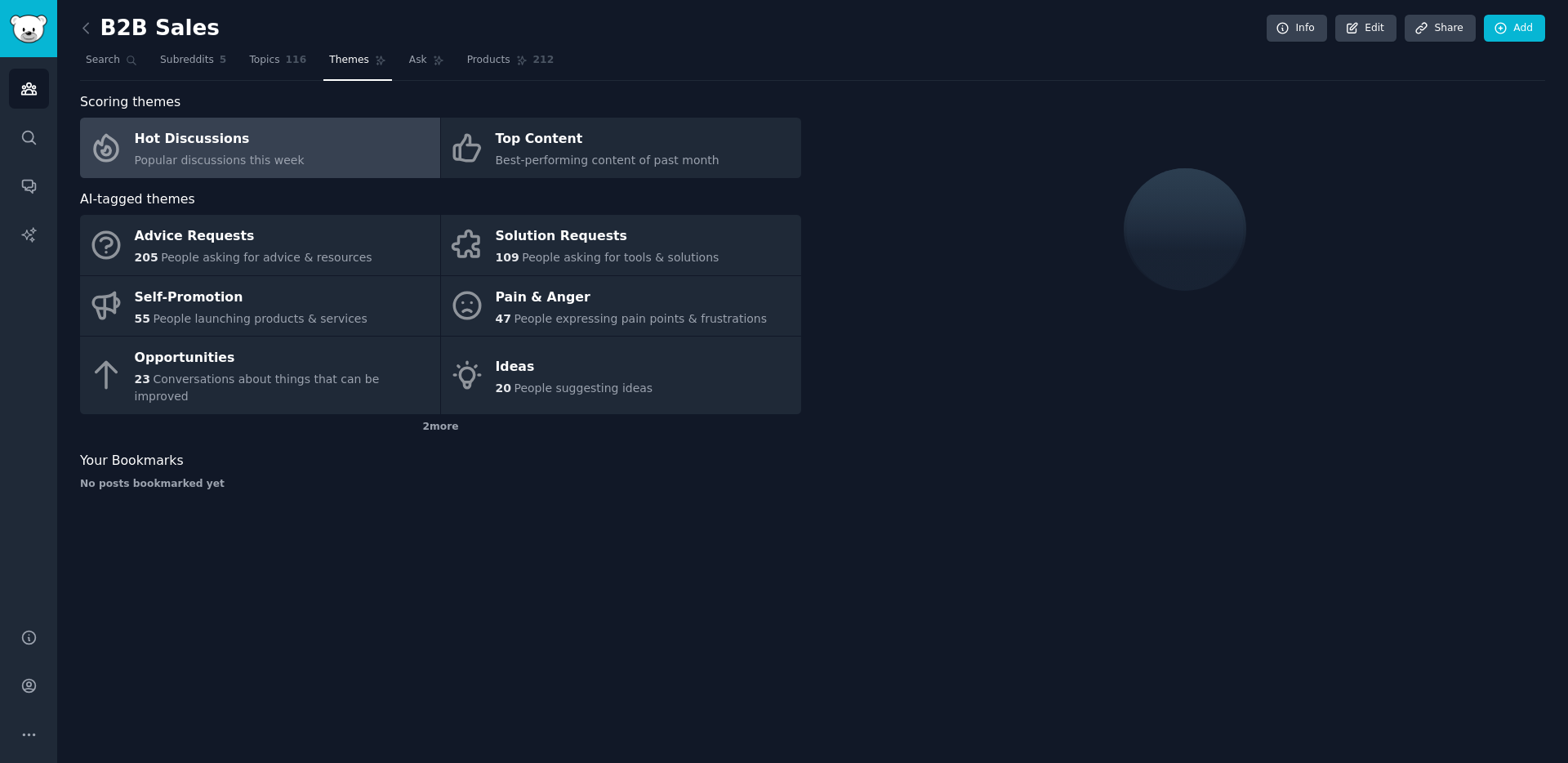
click at [328, 133] on link "Hot Discussions Popular discussions this week" at bounding box center [260, 148] width 361 height 60
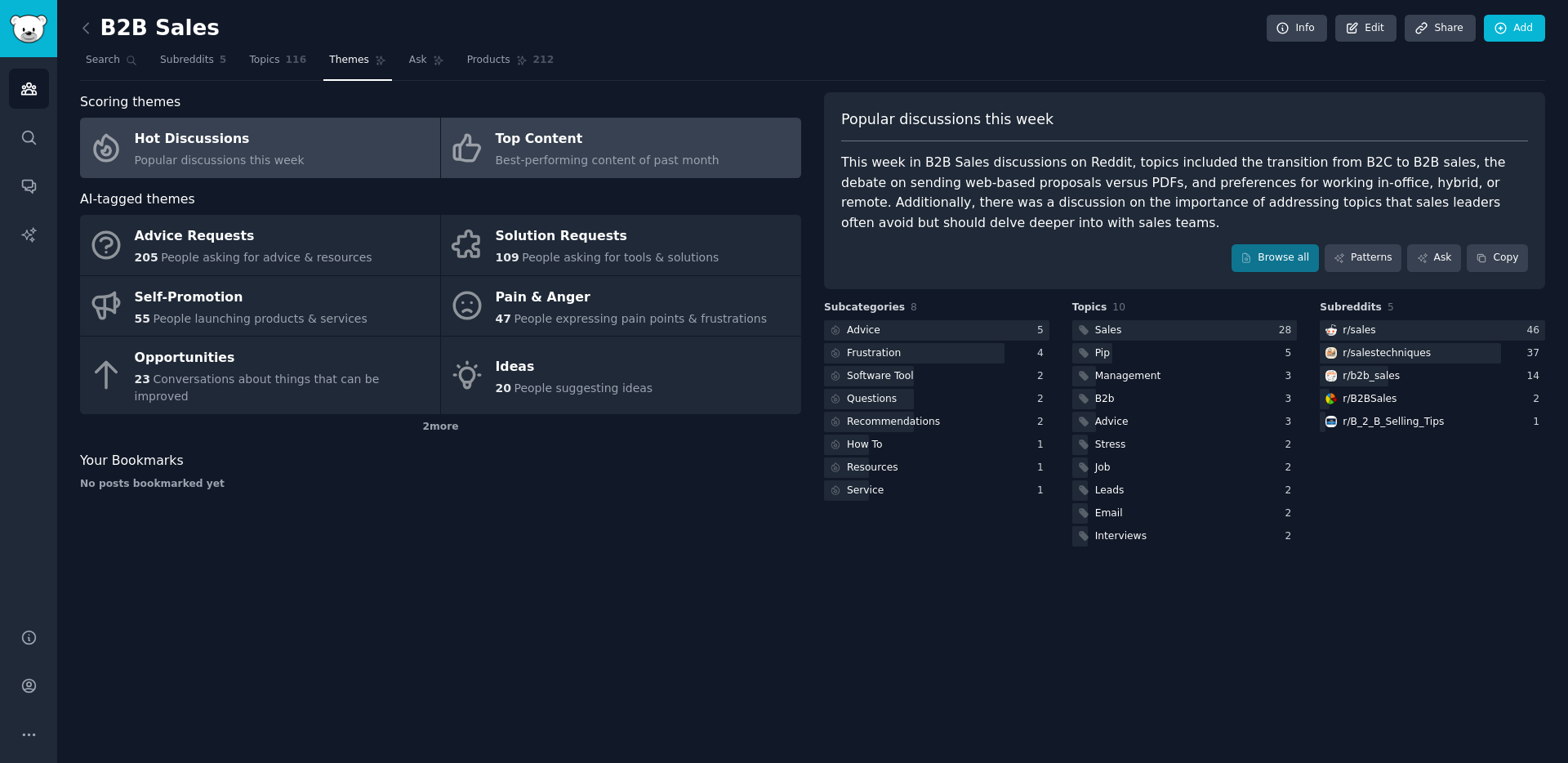
click at [554, 138] on div "Top Content" at bounding box center [607, 139] width 224 height 26
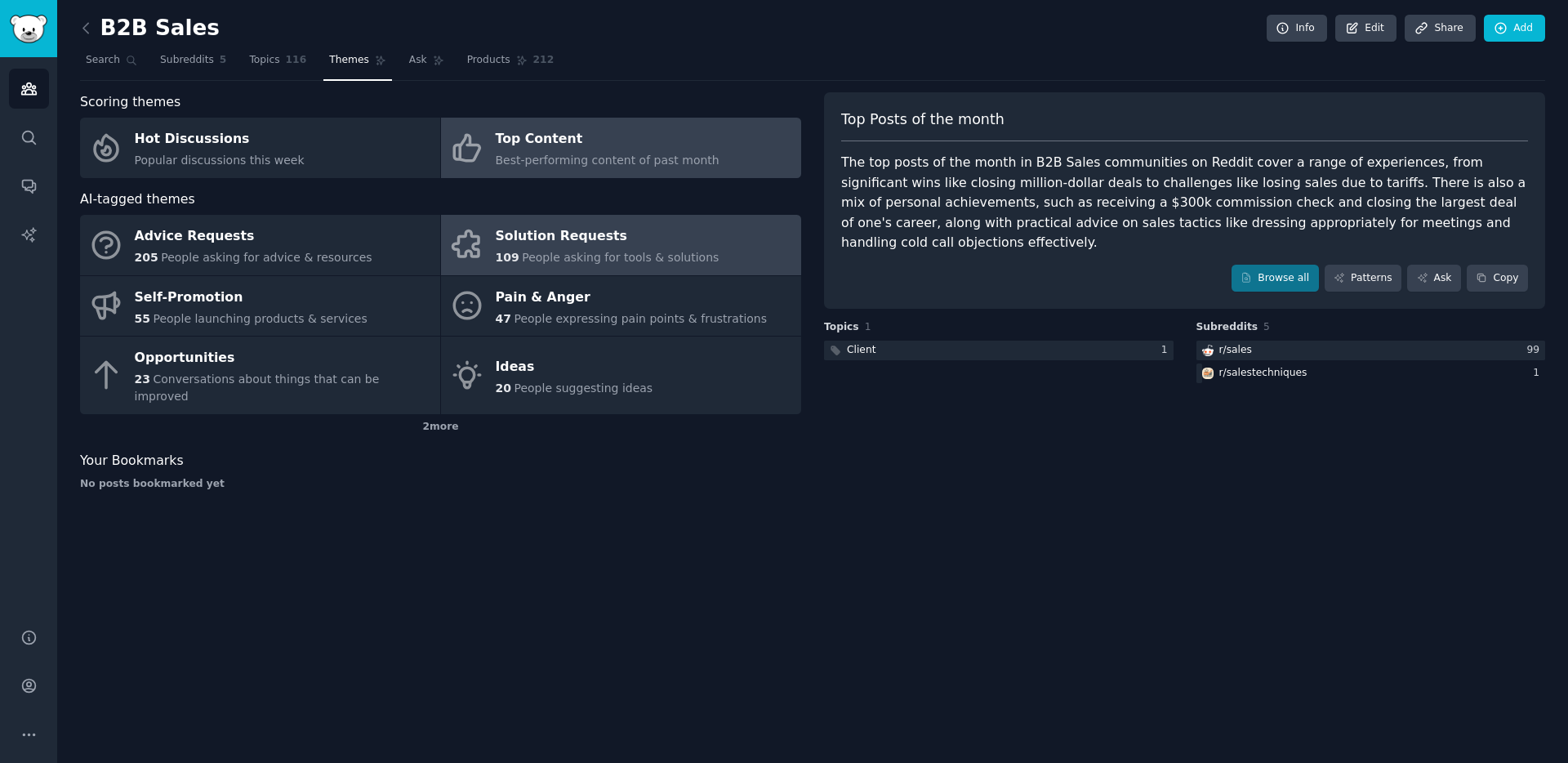
click at [457, 226] on link "Solution Requests 109 People asking for tools & solutions" at bounding box center [621, 245] width 361 height 60
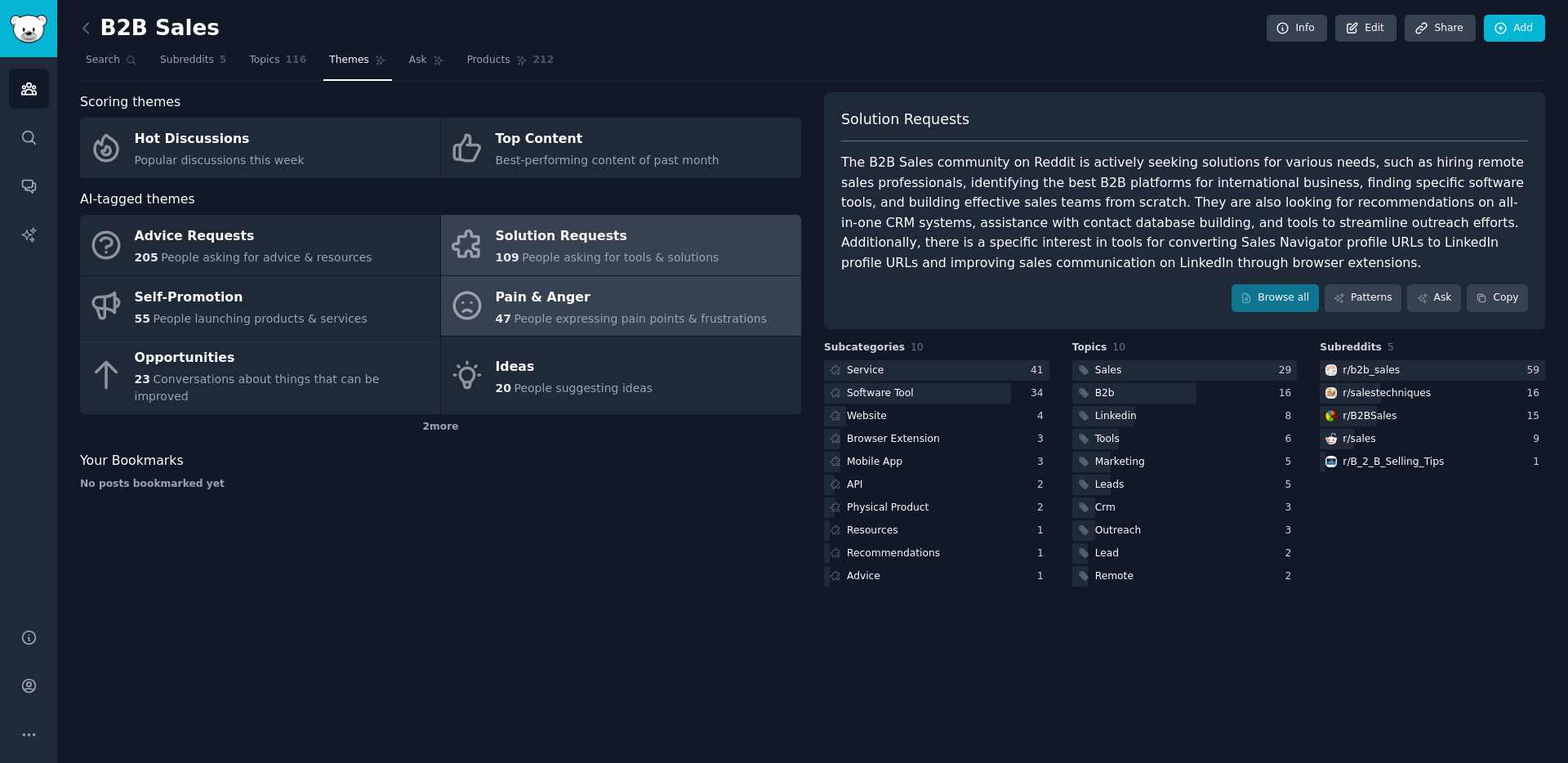
click at [594, 312] on span "People expressing pain points & frustrations" at bounding box center [641, 319] width 253 height 13
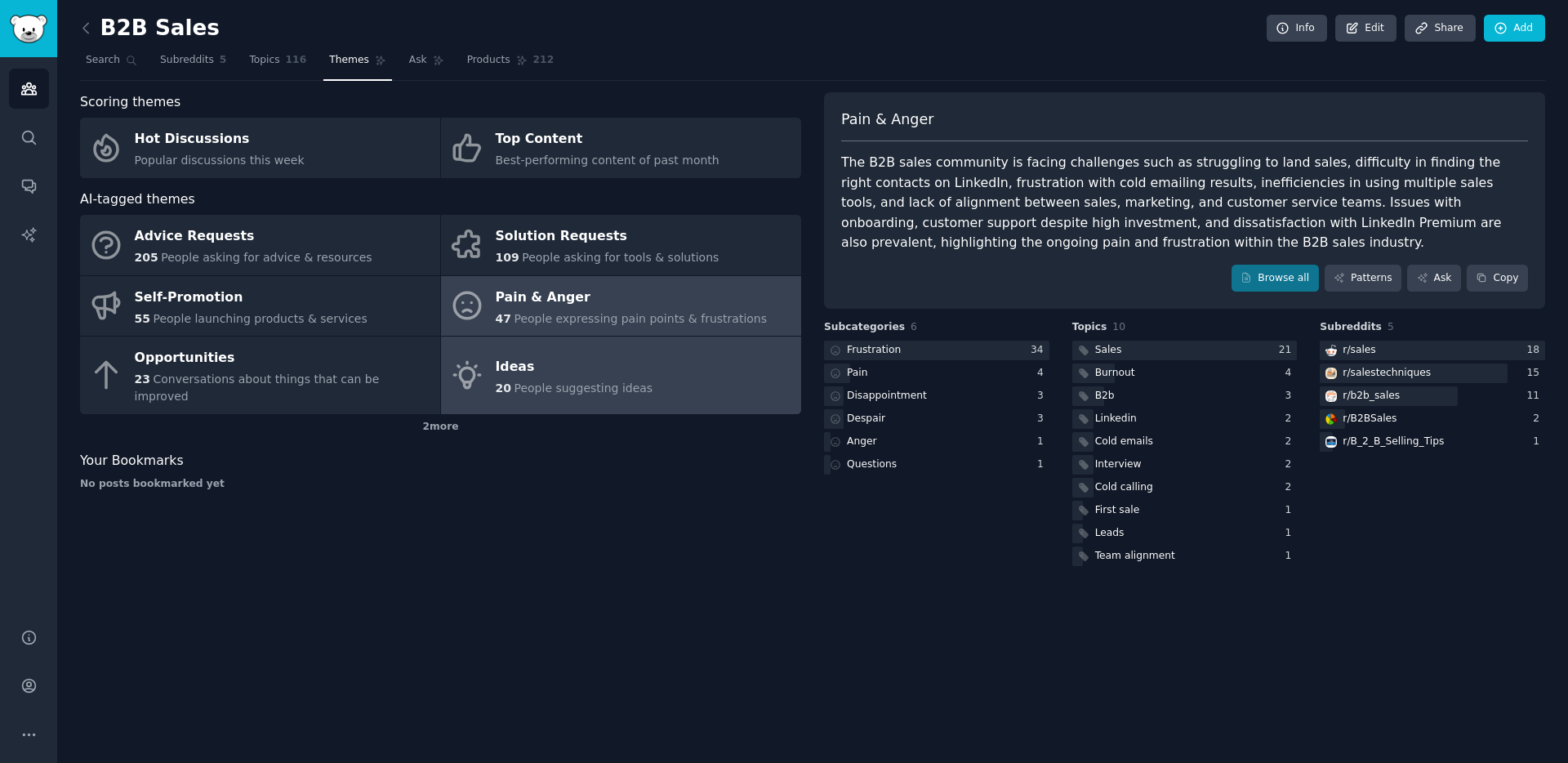
click at [522, 382] on span "People suggesting ideas" at bounding box center [584, 388] width 139 height 13
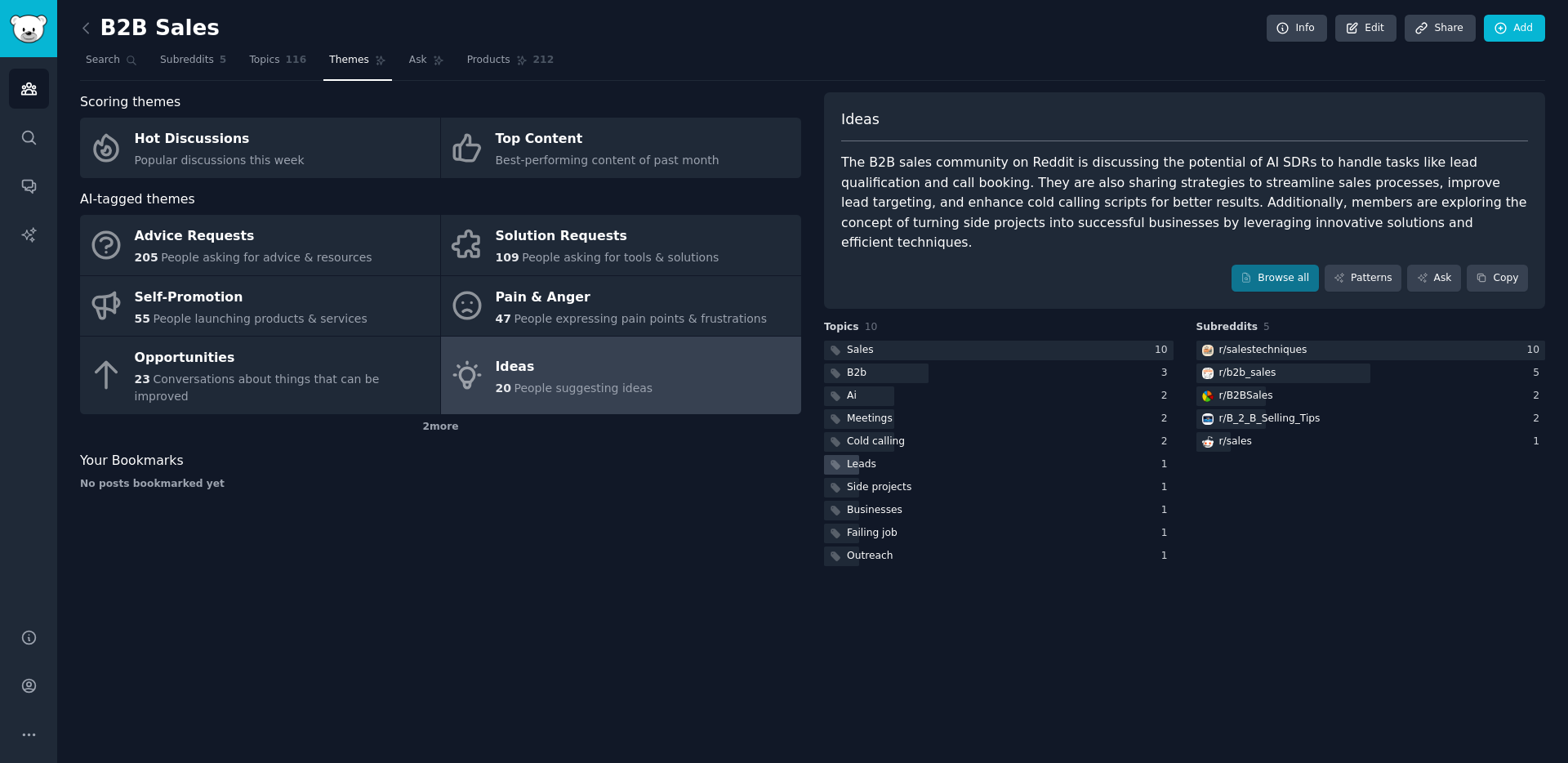
click at [840, 459] on icon at bounding box center [836, 465] width 12 height 12
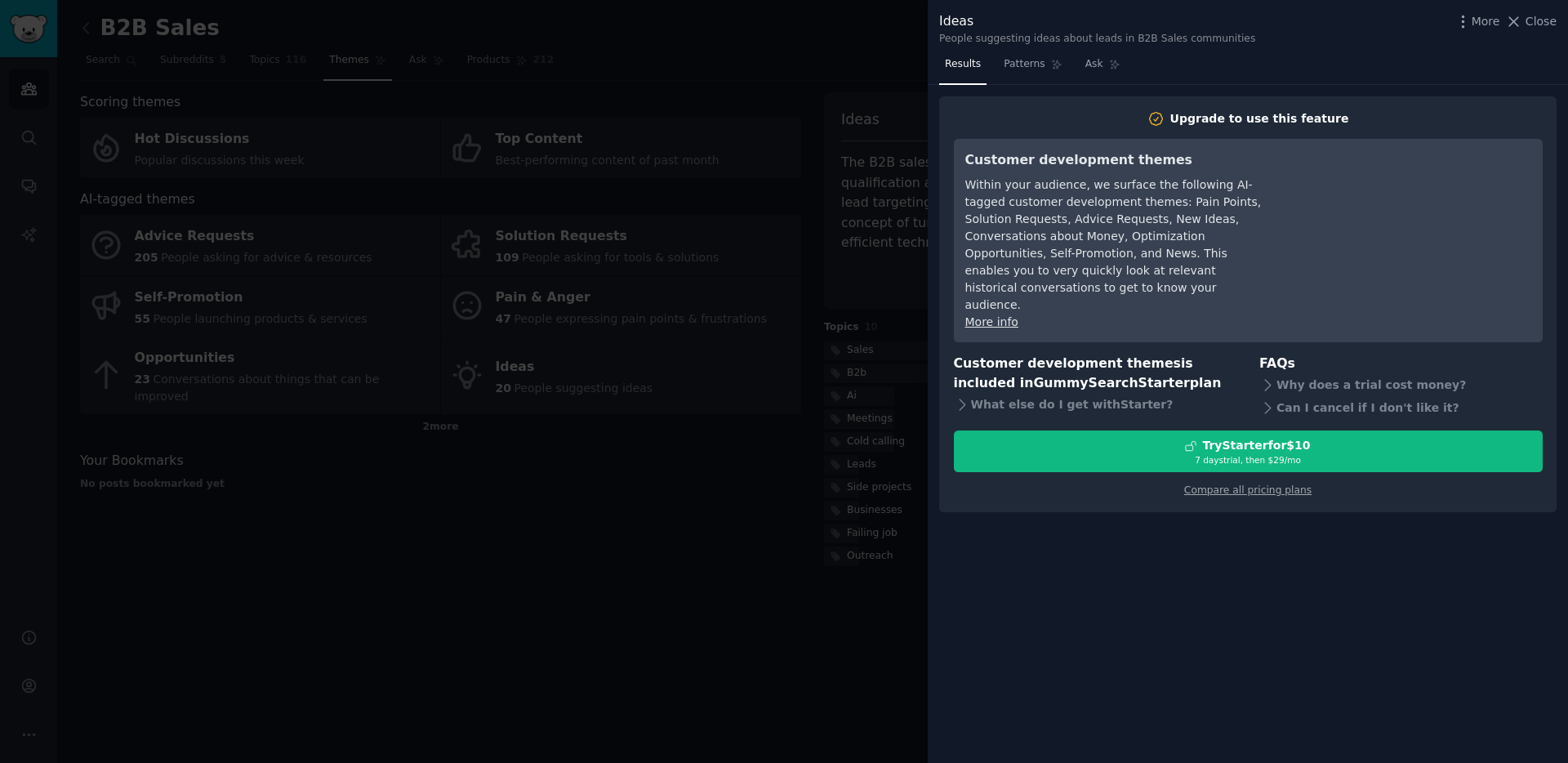
click at [319, 255] on div at bounding box center [784, 382] width 1568 height 763
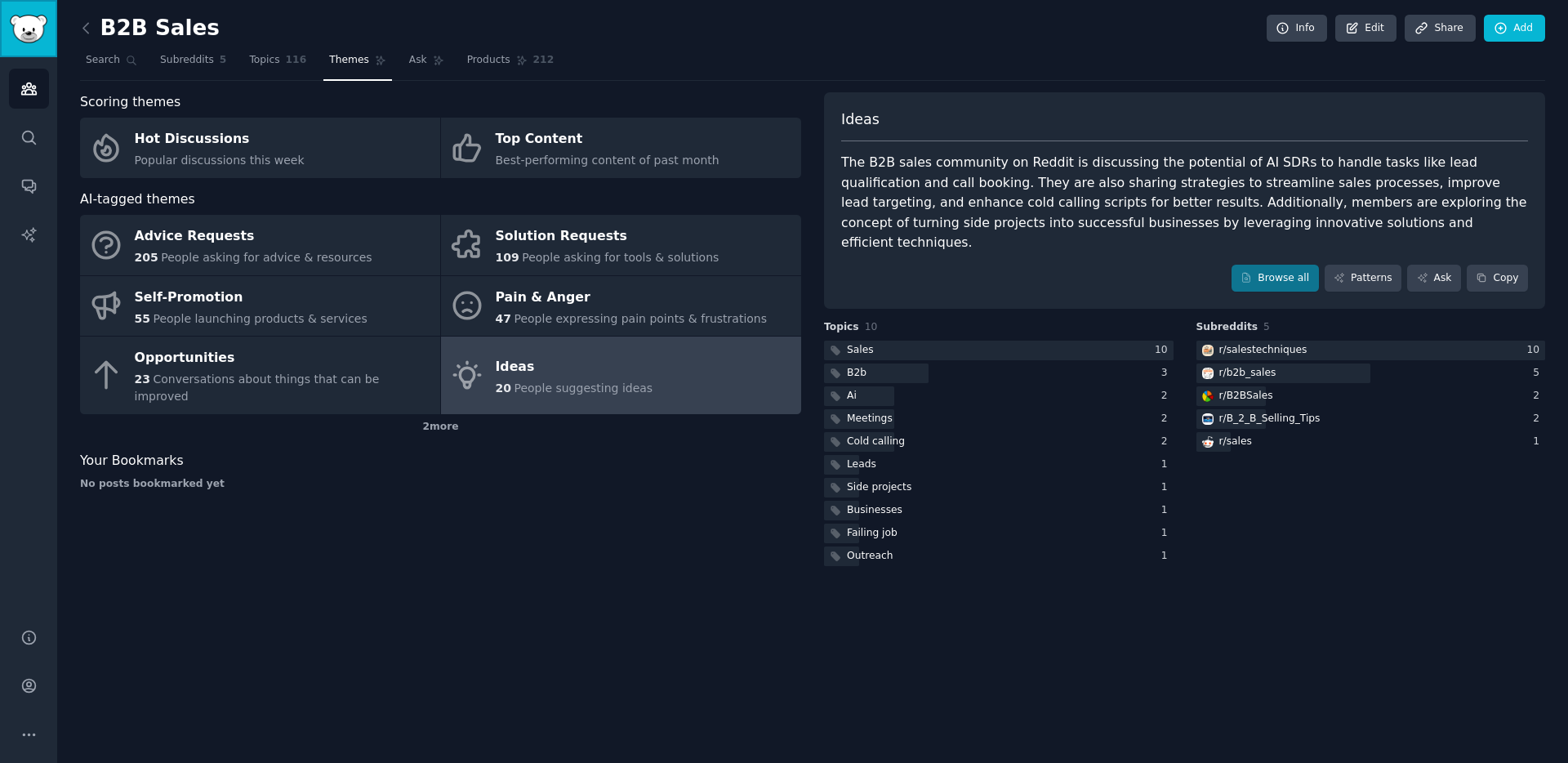
click at [15, 22] on img "Sidebar" at bounding box center [29, 29] width 38 height 29
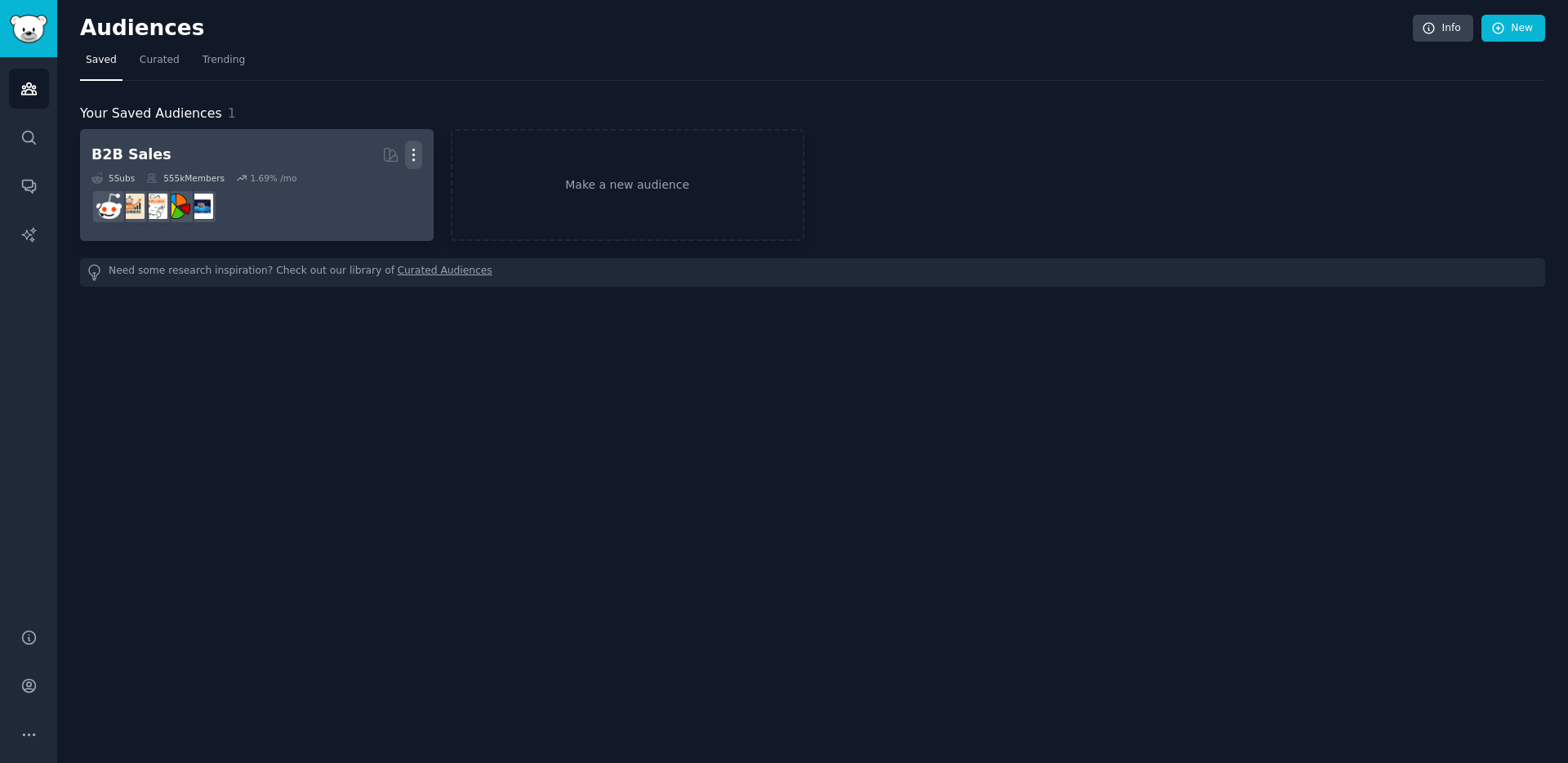
click at [411, 157] on icon "button" at bounding box center [413, 154] width 17 height 17
click at [361, 195] on p "Delete" at bounding box center [369, 189] width 38 height 17
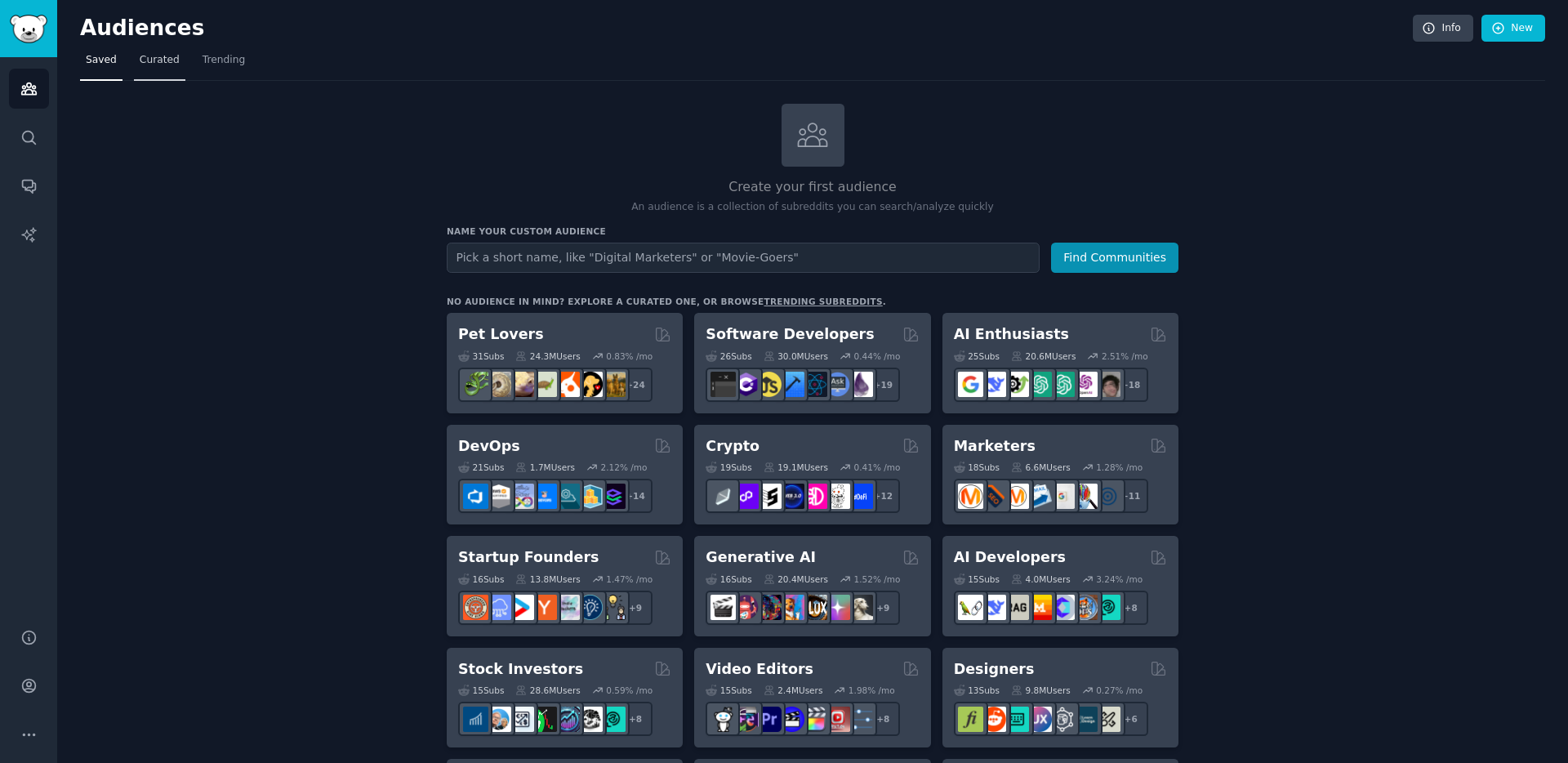
click at [143, 60] on span "Curated" at bounding box center [160, 60] width 40 height 15
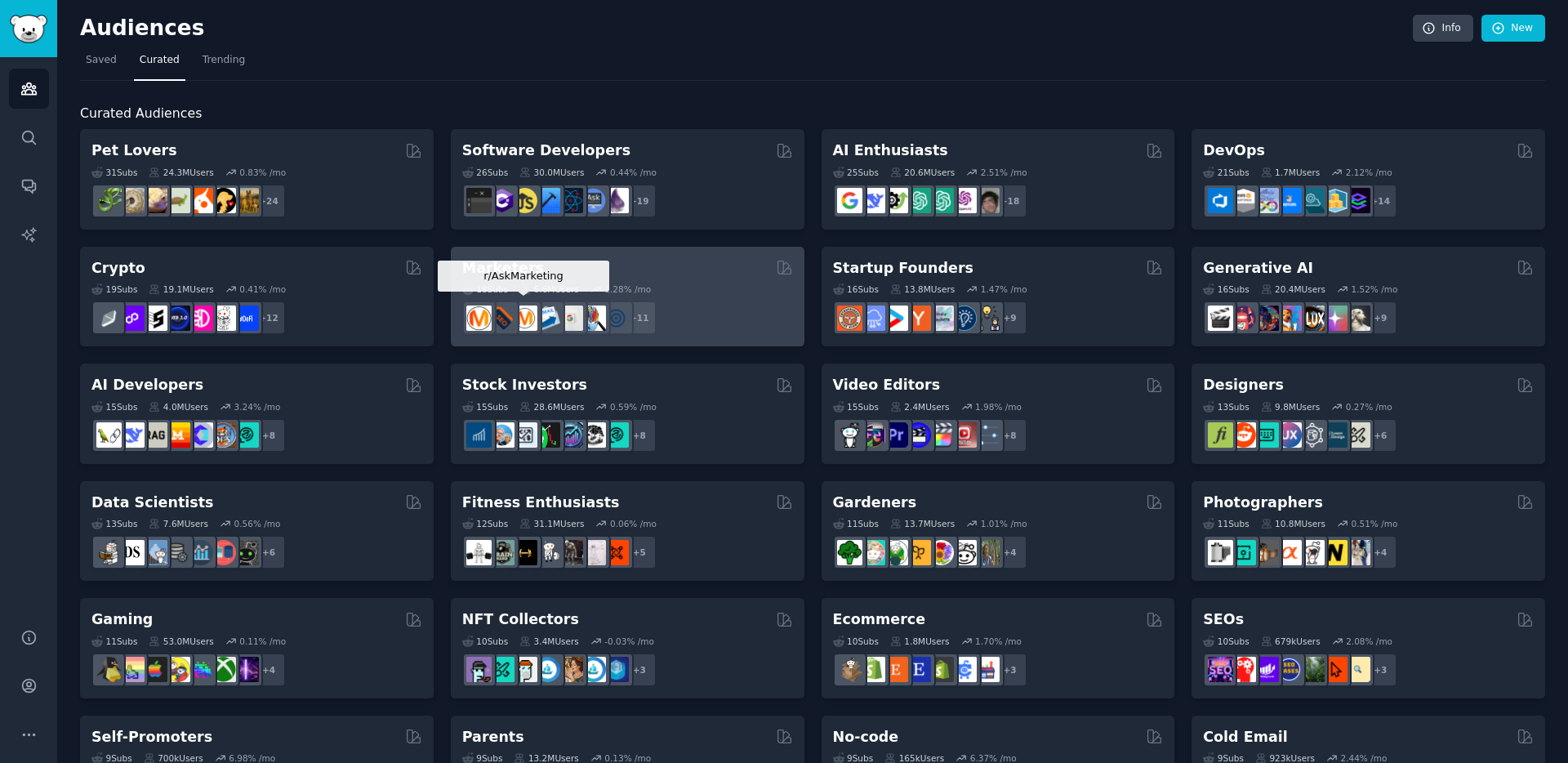
scroll to position [544, 0]
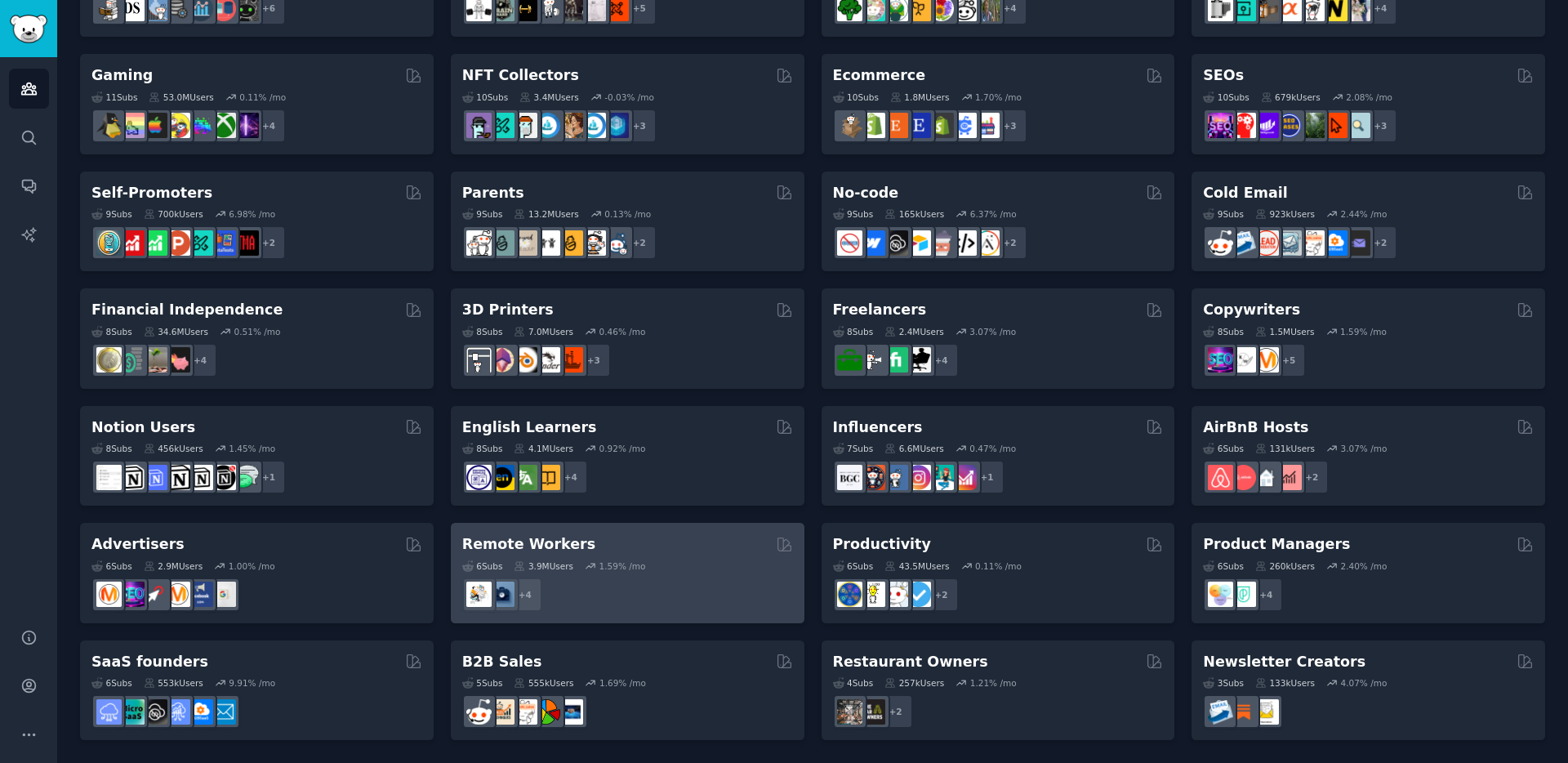
click at [651, 578] on div "+ 4" at bounding box center [627, 594] width 331 height 34
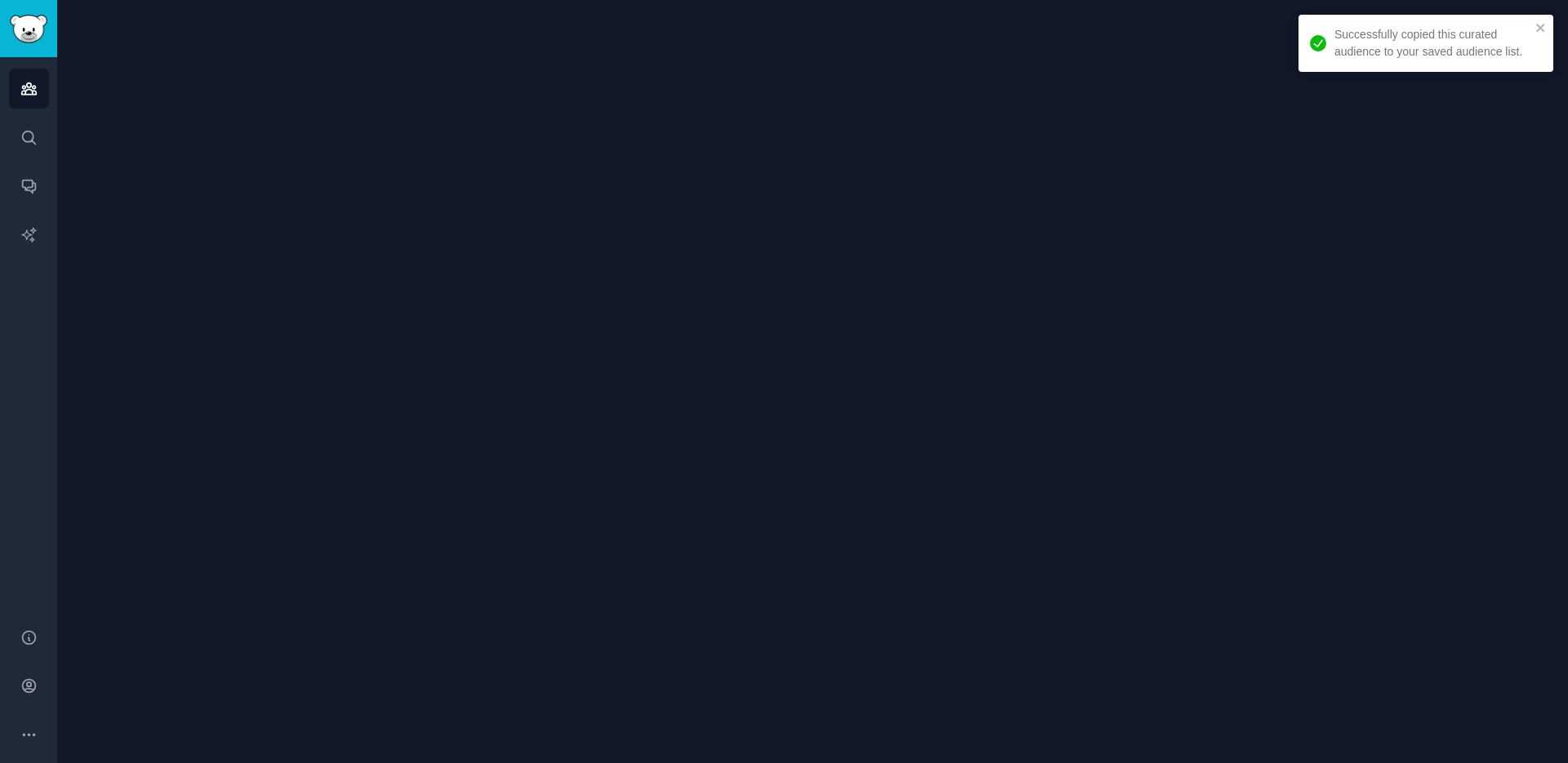
click at [1037, 442] on div at bounding box center [813, 382] width 1511 height 763
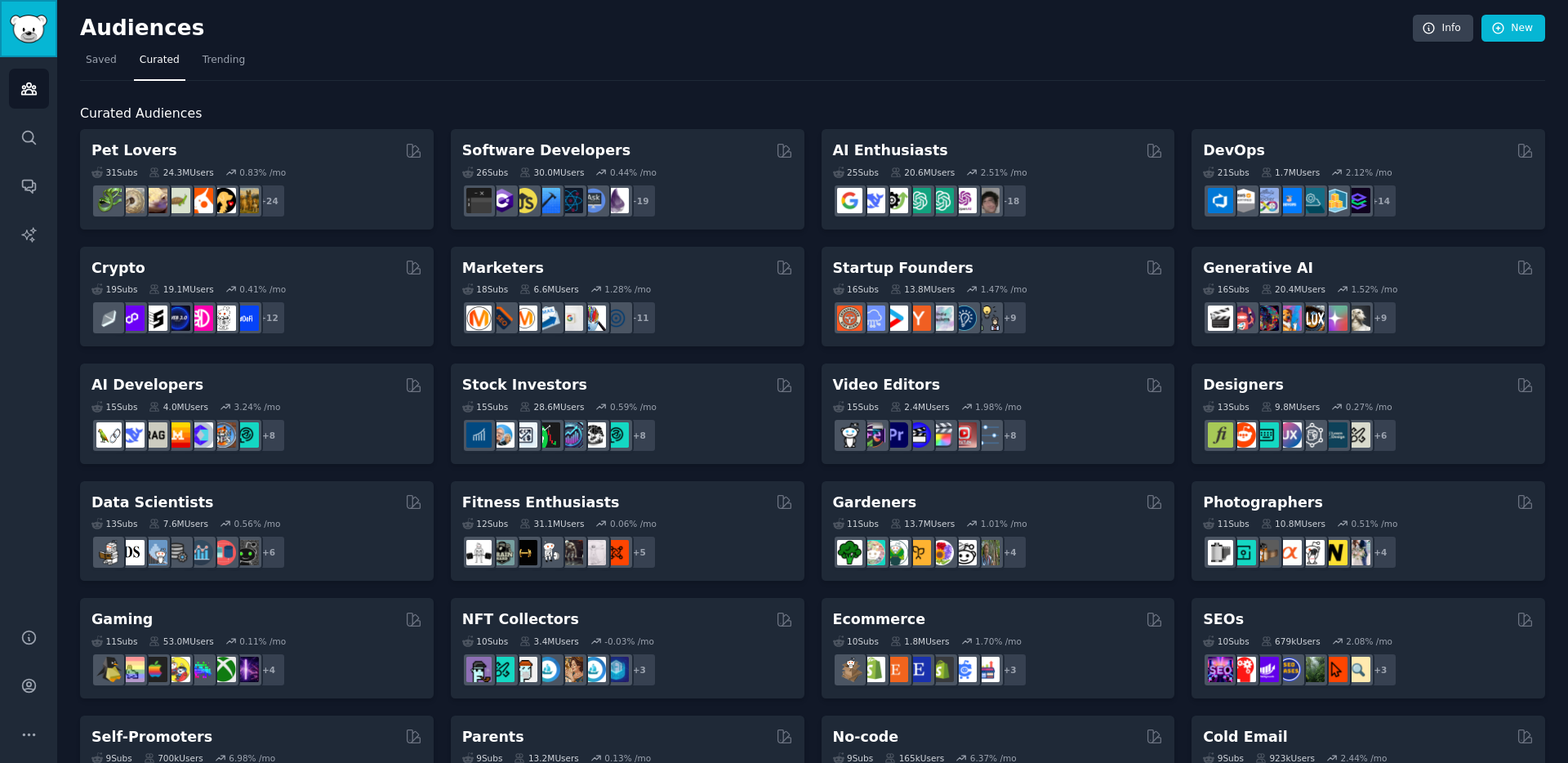
click at [33, 23] on img "Sidebar" at bounding box center [29, 29] width 38 height 29
